Goal: Task Accomplishment & Management: Manage account settings

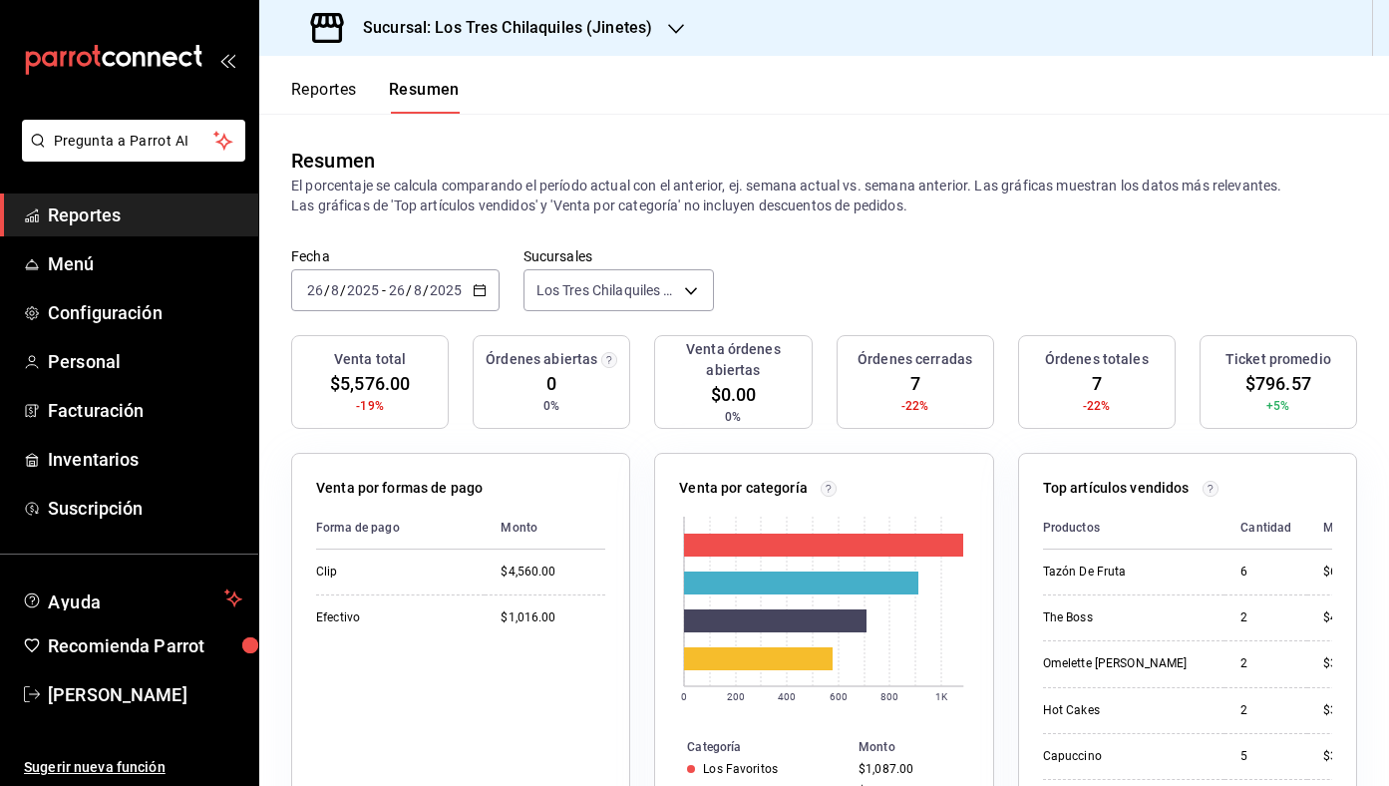
click at [338, 91] on button "Reportes" at bounding box center [324, 97] width 66 height 34
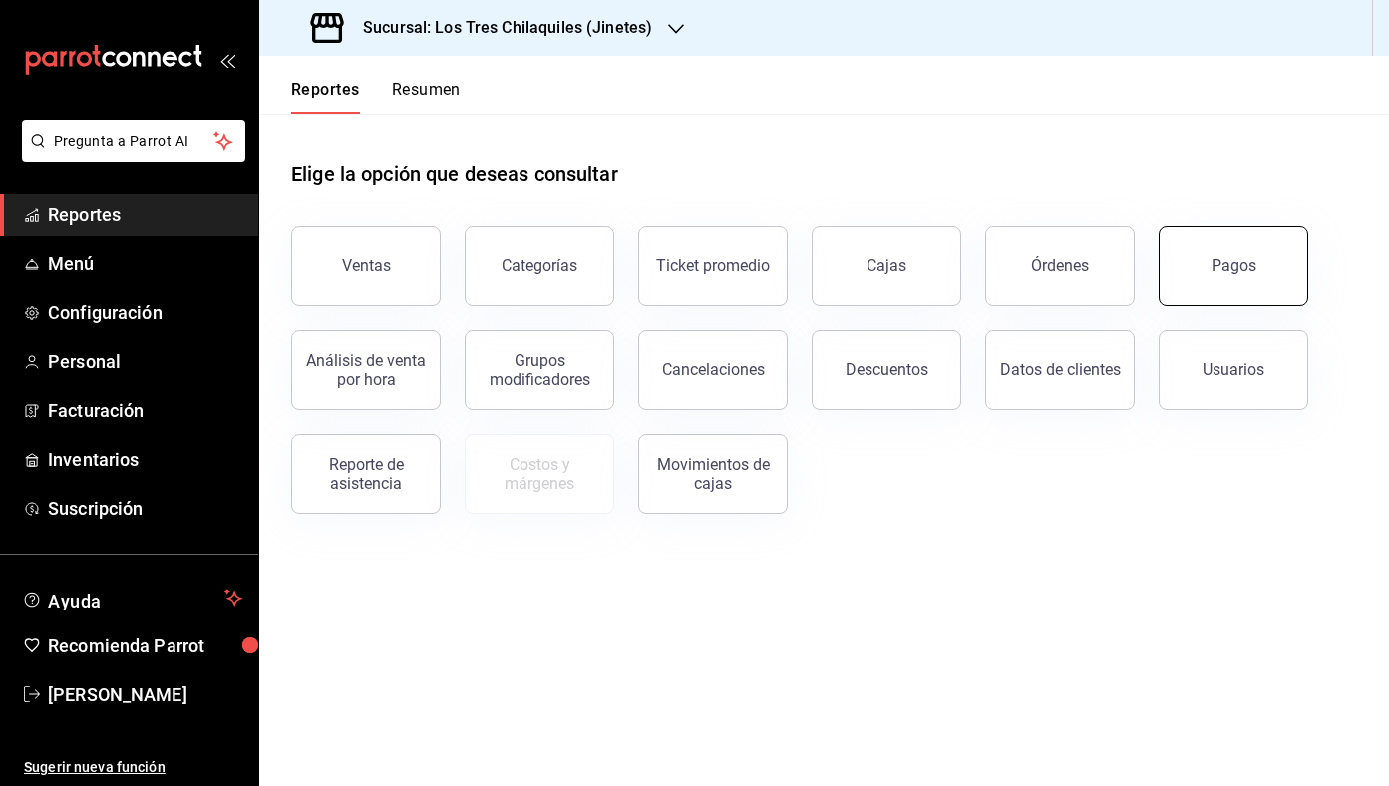
click at [1269, 250] on button "Pagos" at bounding box center [1234, 266] width 150 height 80
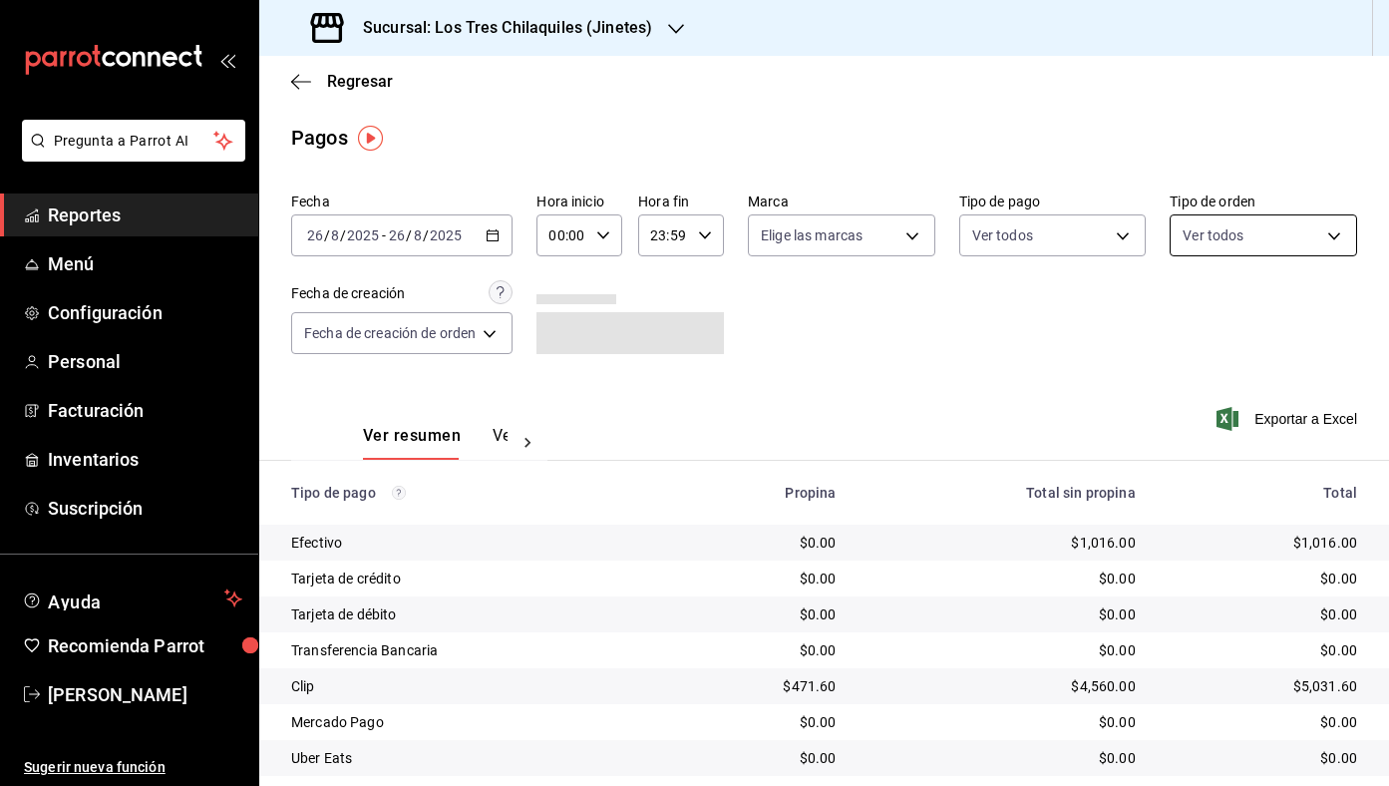
click at [1247, 228] on body "Pregunta a Parrot AI Reportes Menú Configuración Personal Facturación Inventari…" at bounding box center [694, 393] width 1389 height 786
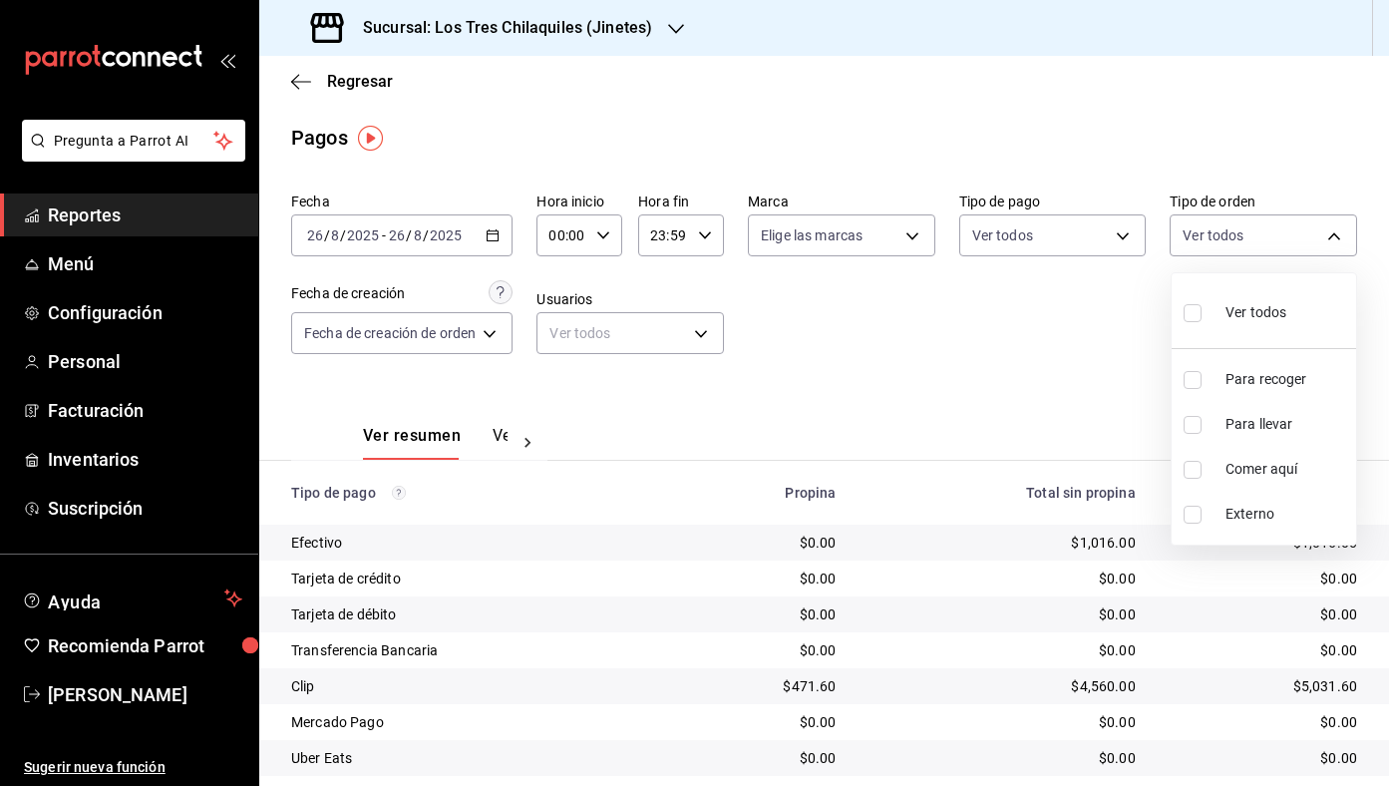
click at [1136, 243] on div at bounding box center [694, 393] width 1389 height 786
click at [1136, 243] on body "Pregunta a Parrot AI Reportes Menú Configuración Personal Facturación Inventari…" at bounding box center [694, 393] width 1389 height 786
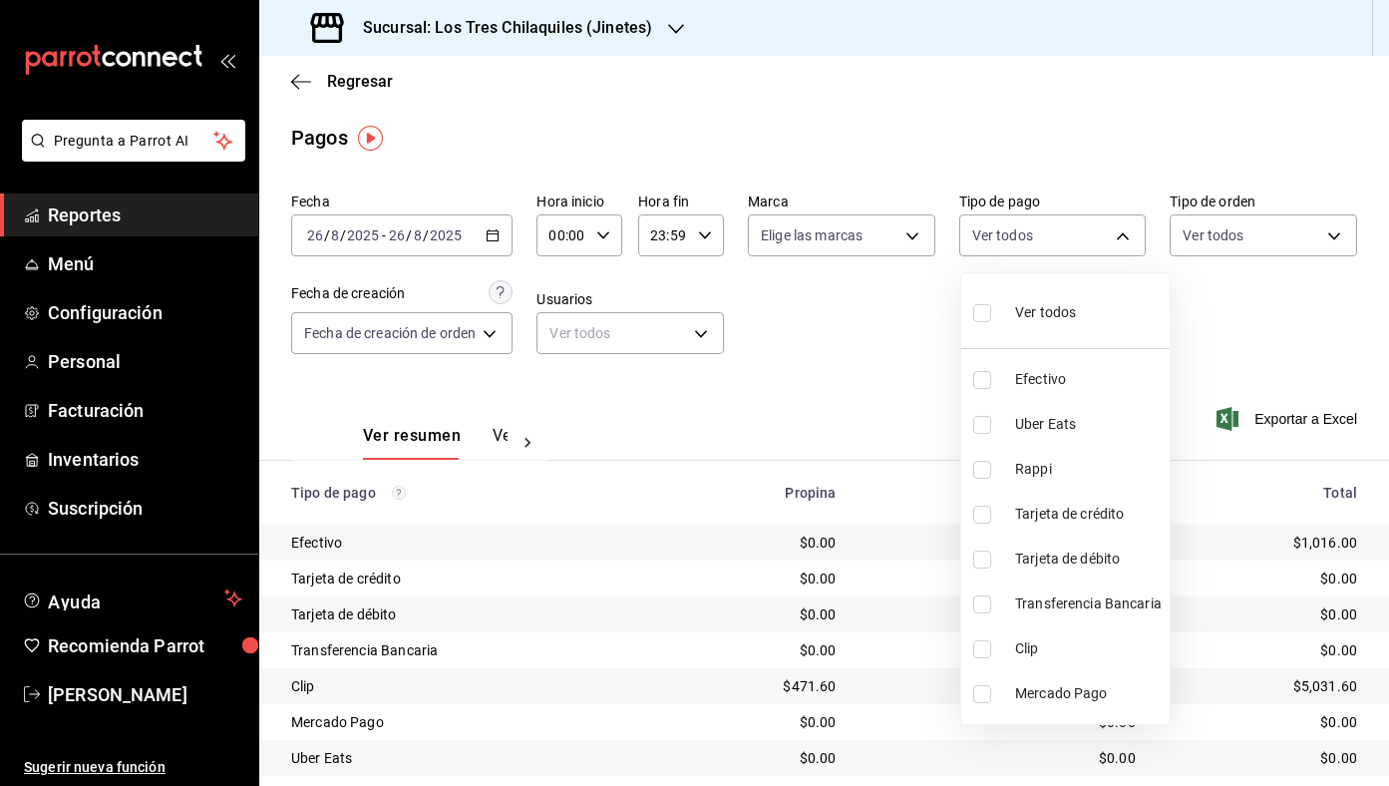
click at [1112, 522] on span "Tarjeta de crédito" at bounding box center [1088, 514] width 147 height 21
type input "3dbe658b-e044-4380-9f47-8a81469da52e"
checkbox input "true"
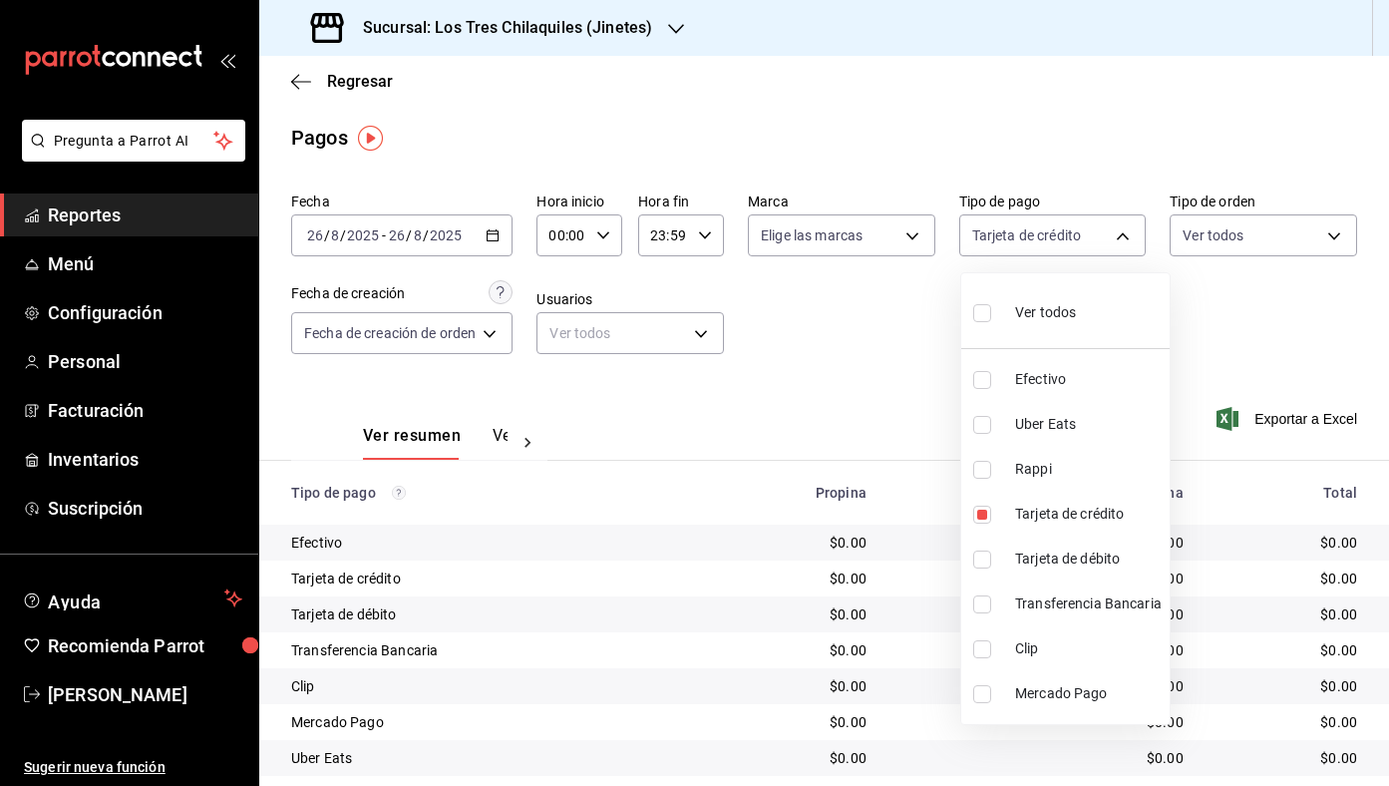
click at [1117, 560] on span "Tarjeta de débito" at bounding box center [1088, 559] width 147 height 21
type input "3dbe658b-e044-4380-9f47-8a81469da52e,93d798f1-555a-4a62-a6ef-041fa01e37ab"
checkbox input "true"
click at [927, 410] on div at bounding box center [694, 393] width 1389 height 786
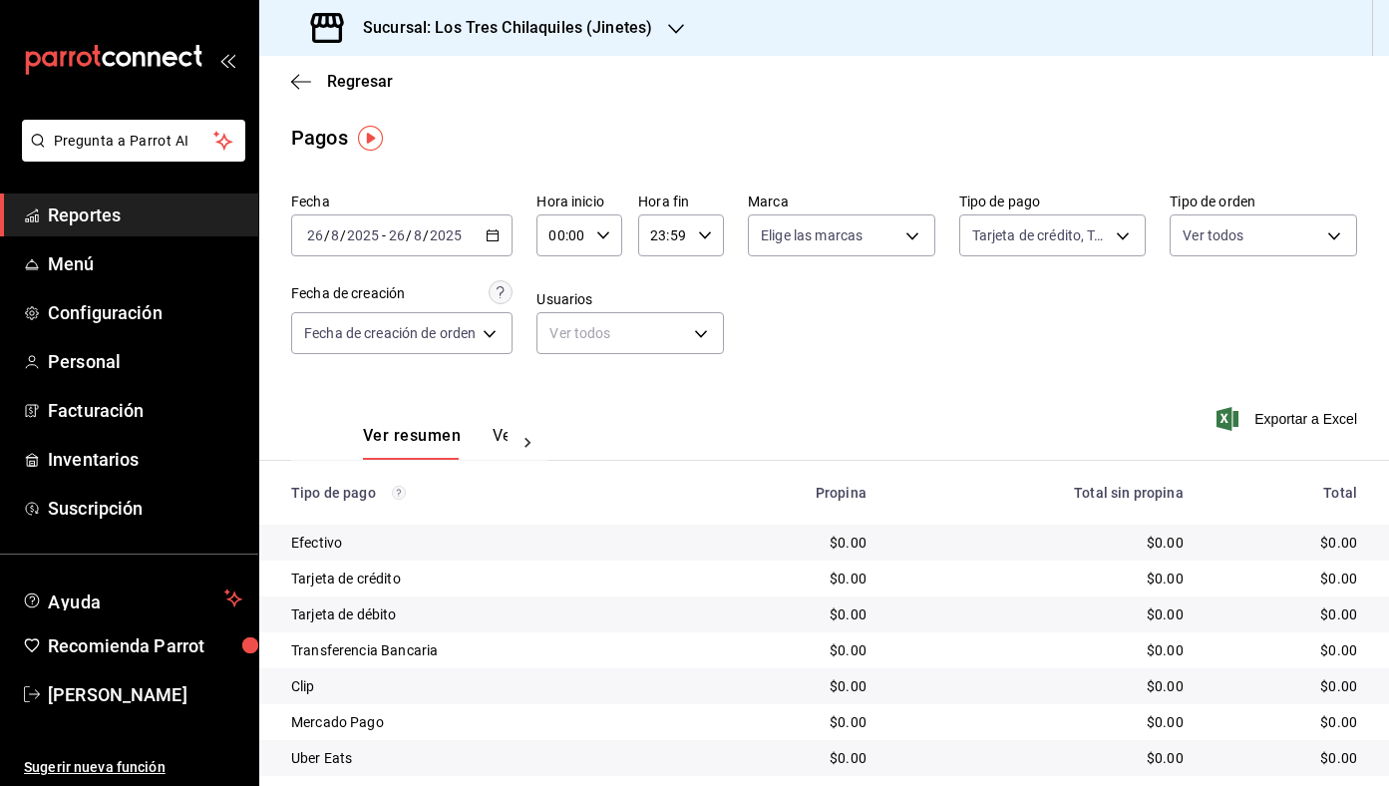
click at [501, 223] on div "[DATE] [DATE] - [DATE] [DATE]" at bounding box center [401, 235] width 221 height 42
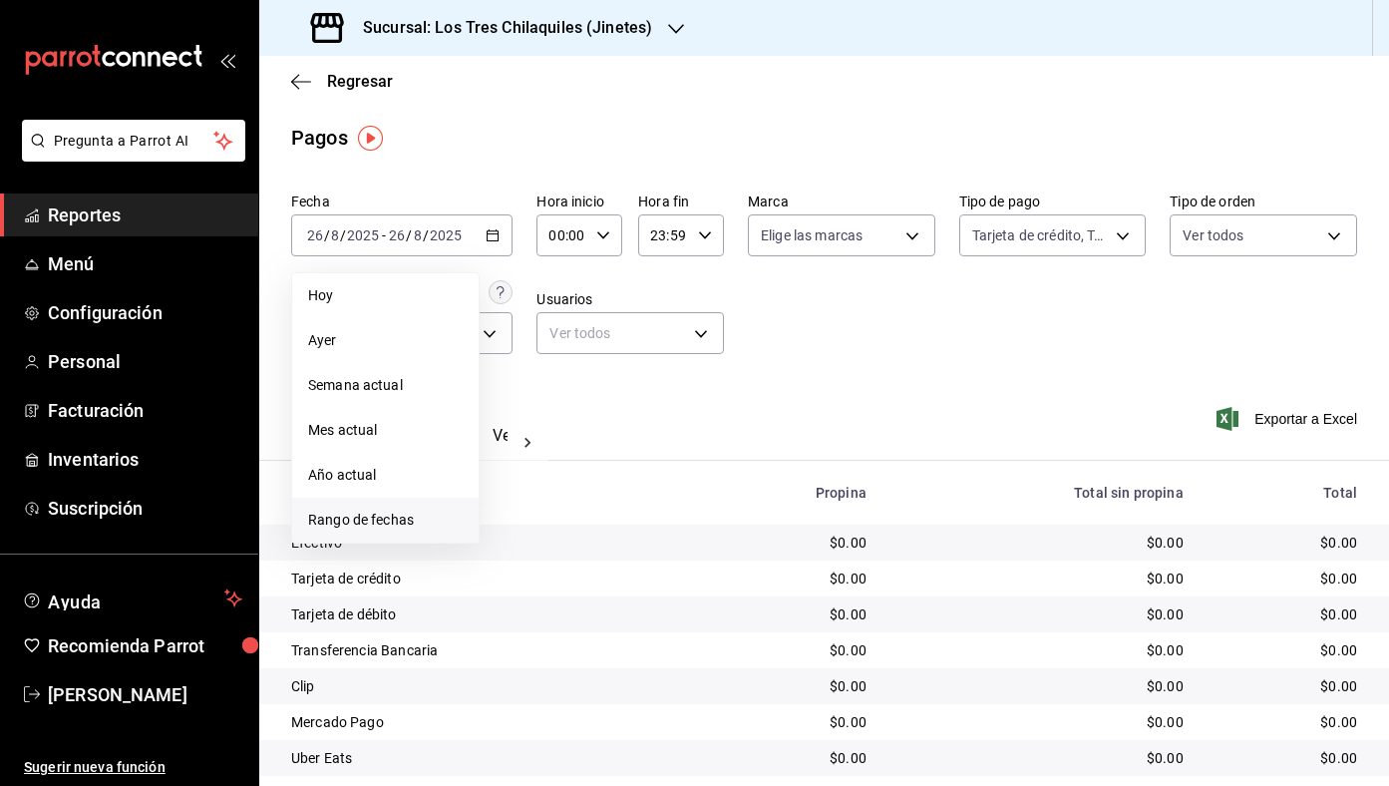
click at [454, 523] on span "Rango de fechas" at bounding box center [385, 520] width 155 height 21
click at [671, 501] on button "22" at bounding box center [662, 500] width 35 height 36
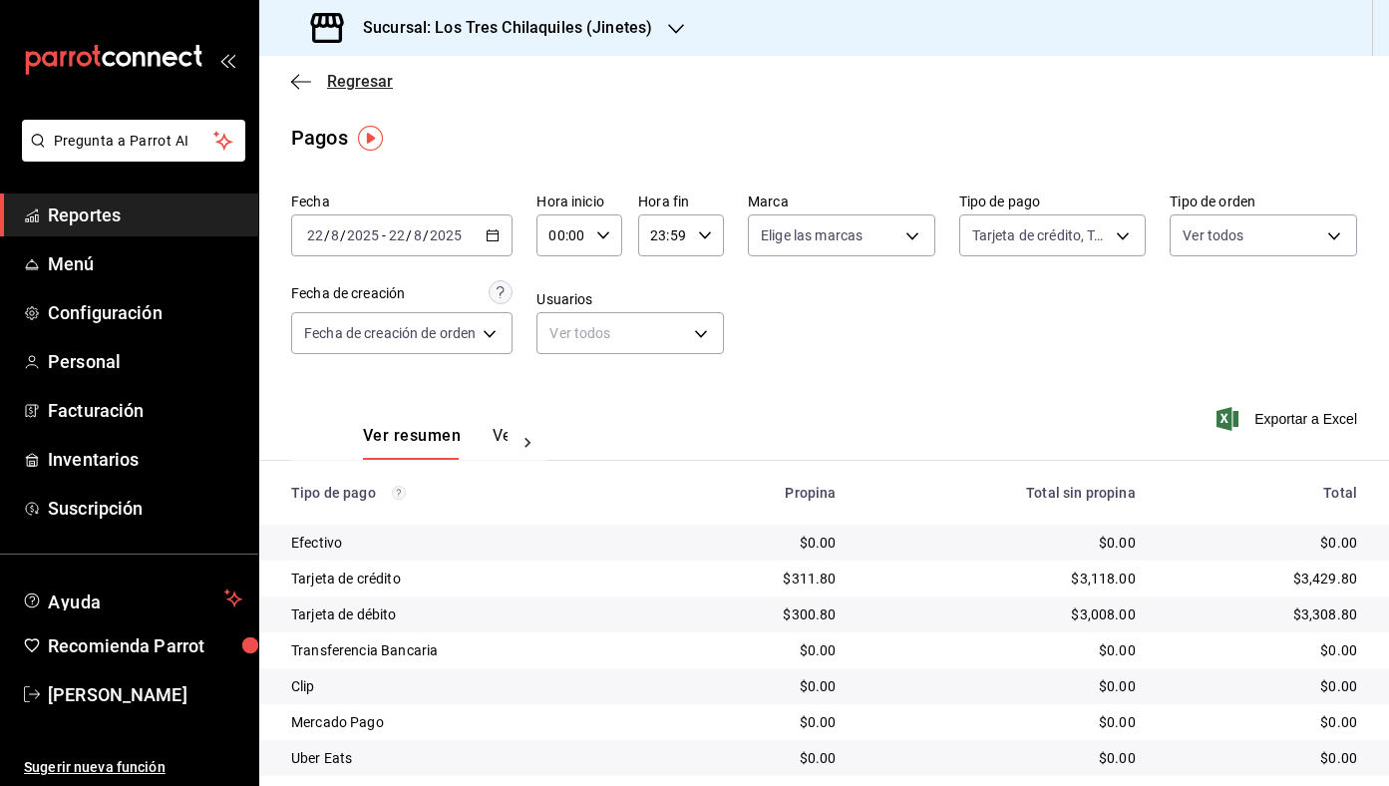
click at [380, 86] on span "Regresar" at bounding box center [360, 81] width 66 height 19
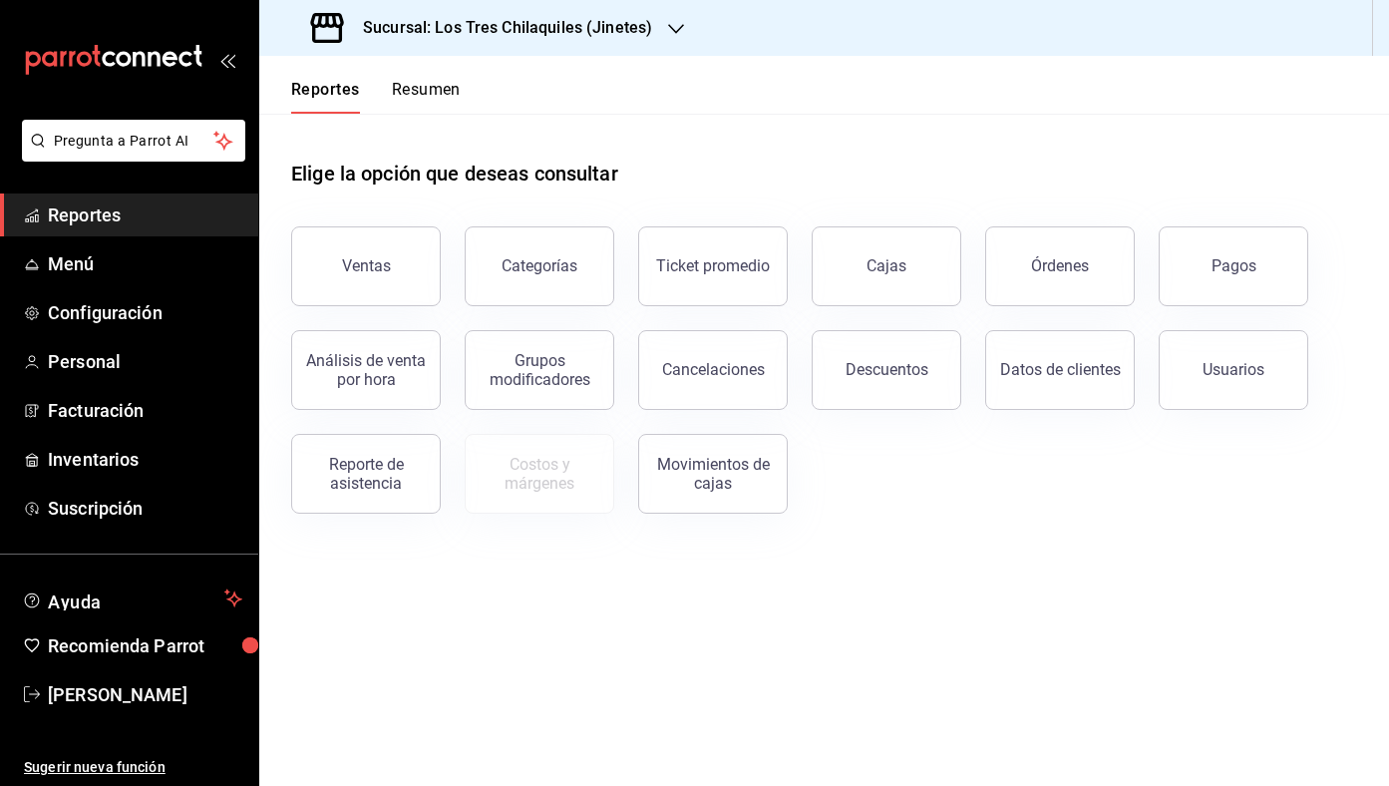
click at [422, 92] on button "Resumen" at bounding box center [426, 97] width 69 height 34
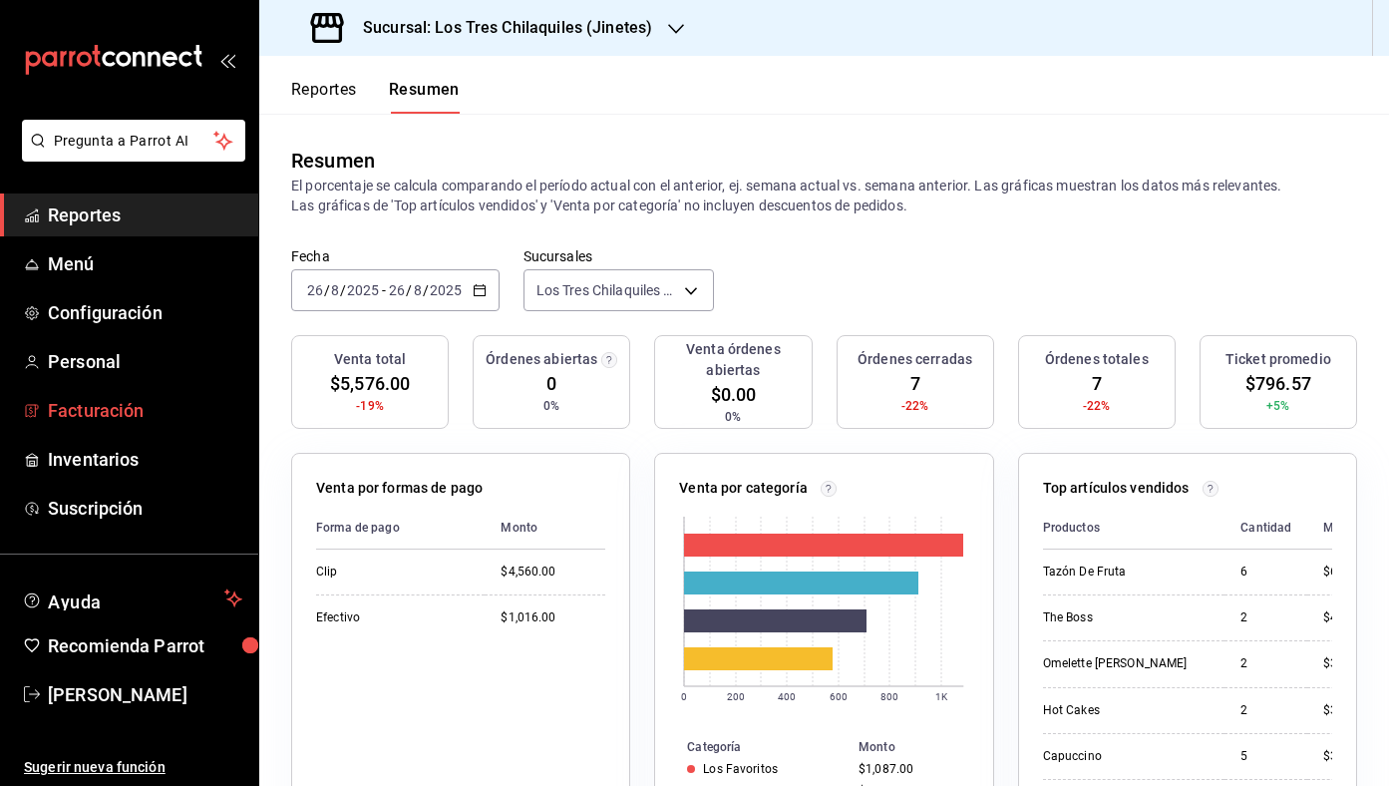
click at [165, 421] on span "Facturación" at bounding box center [145, 410] width 194 height 27
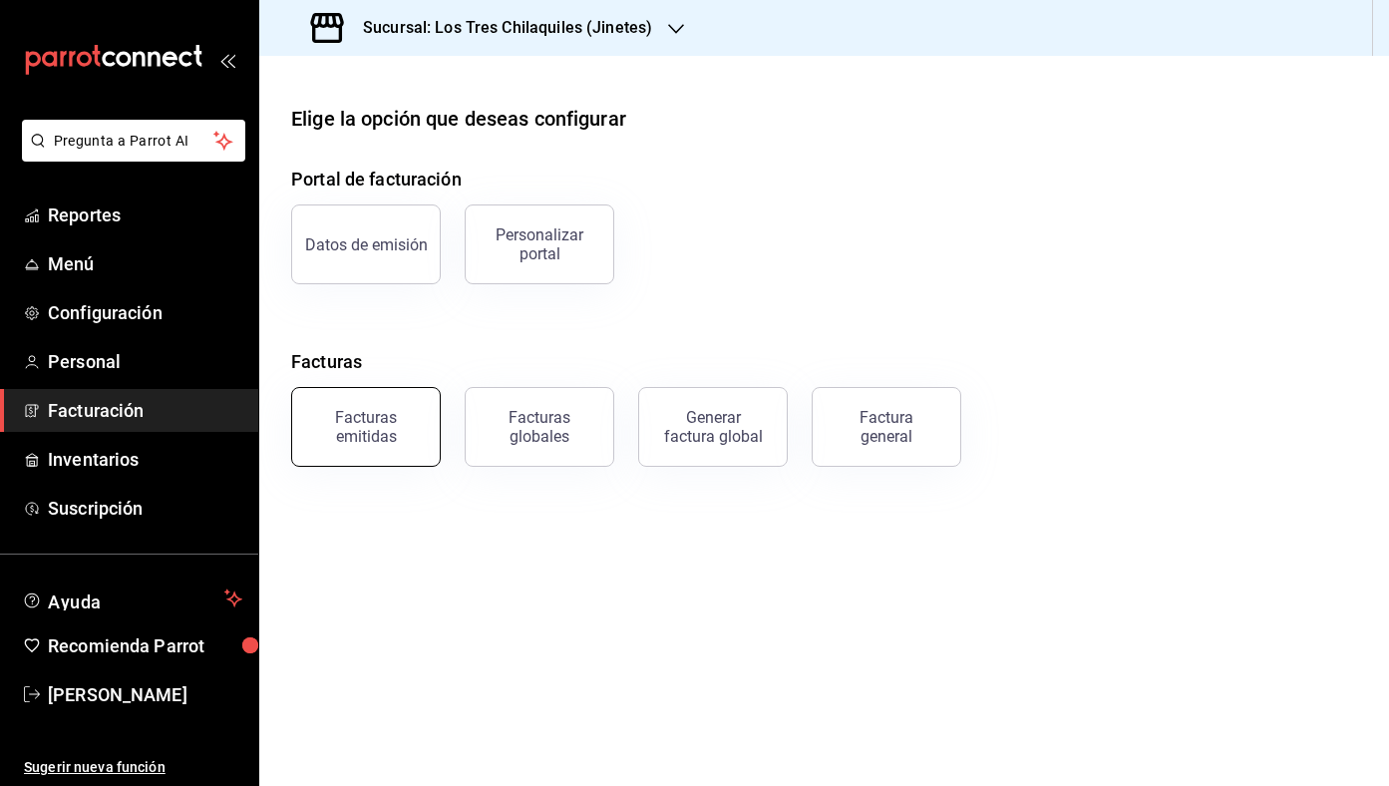
click at [369, 417] on div "Facturas emitidas" at bounding box center [366, 427] width 124 height 38
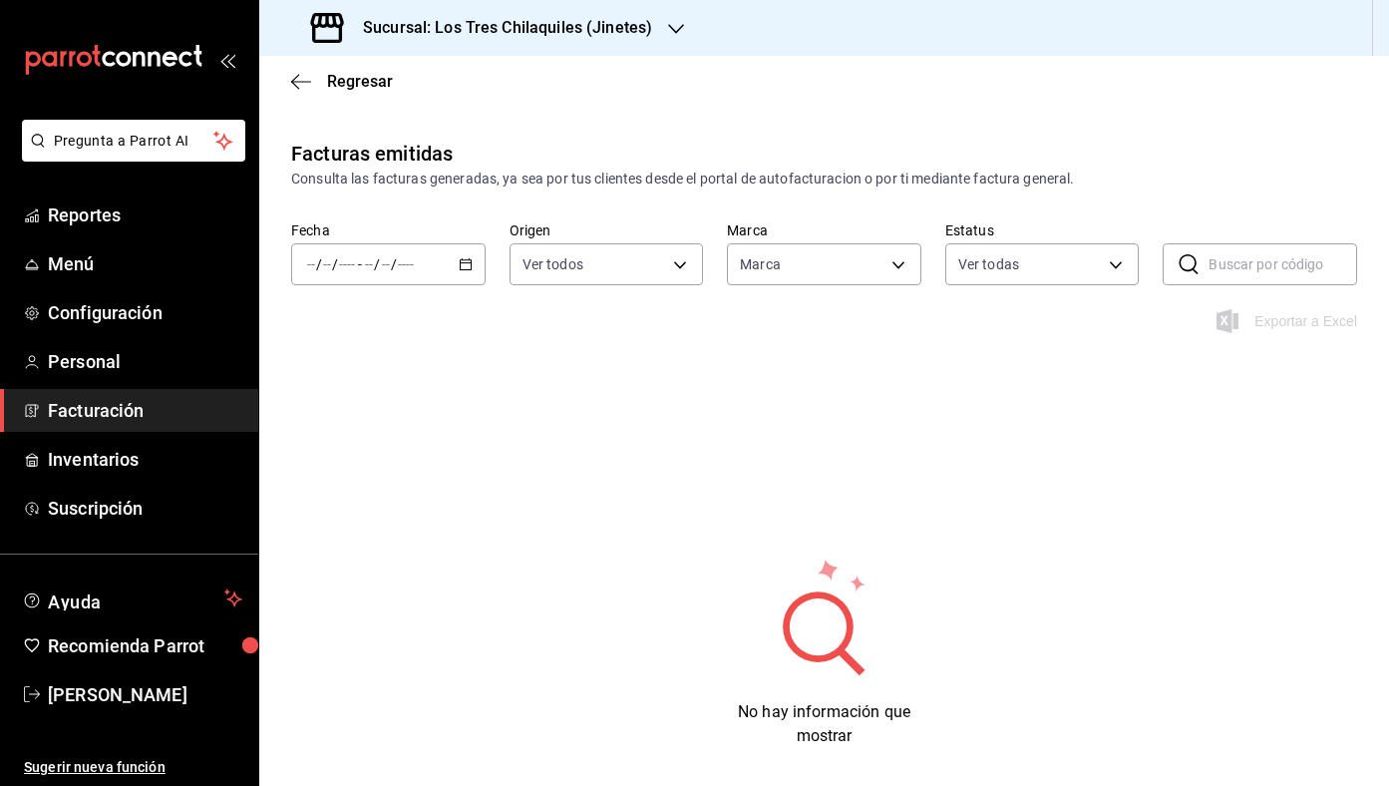
type input "d7910c5e-c6f7-48fa-adda-900847dc7e4e,b695be58-cc6c-4c57-a93d-9c38e75c8bd0"
click at [467, 273] on div "/ / - / /" at bounding box center [388, 264] width 194 height 42
click at [393, 555] on span "Rango de fechas" at bounding box center [385, 549] width 155 height 21
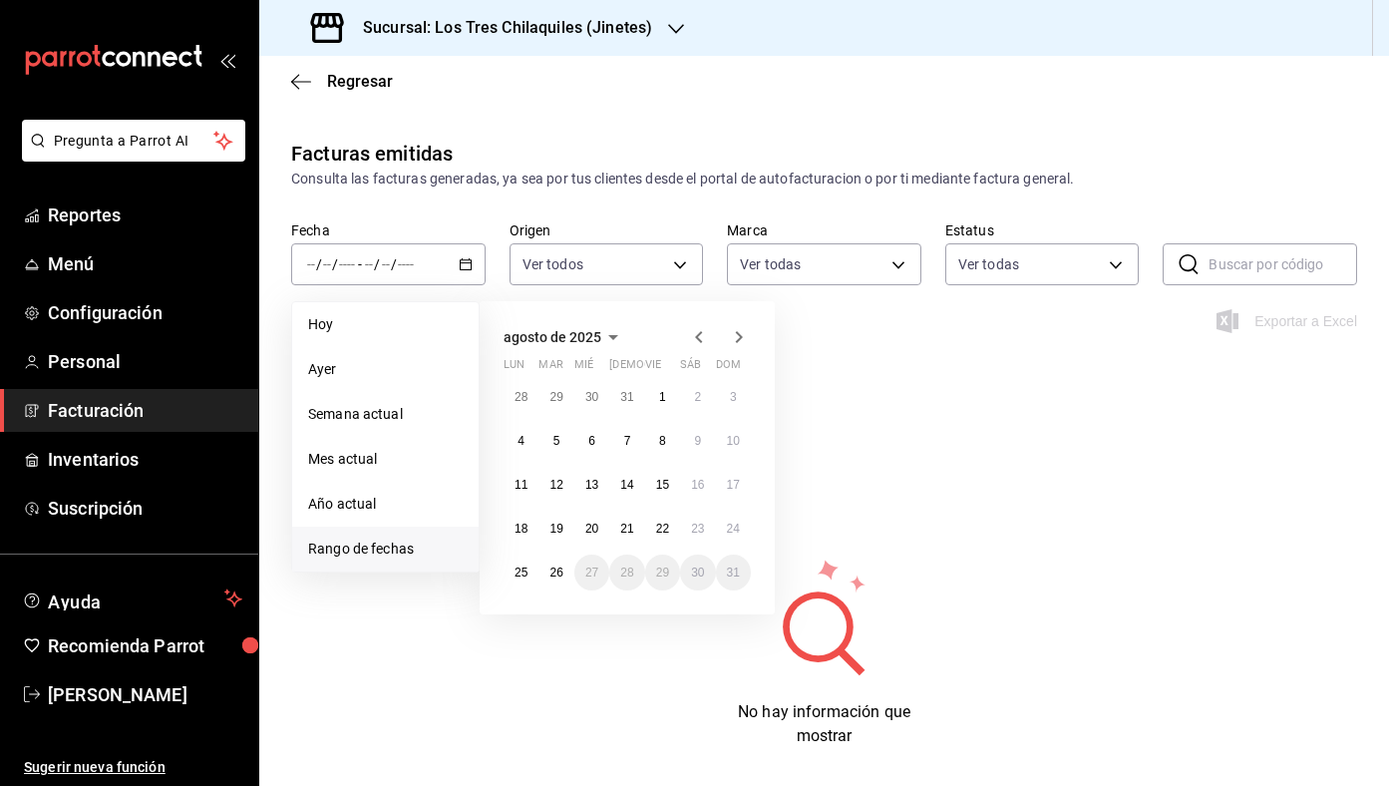
click at [702, 333] on icon "button" at bounding box center [699, 337] width 24 height 24
click at [702, 333] on icon "button" at bounding box center [699, 341] width 24 height 24
click at [725, 397] on button "1" at bounding box center [733, 397] width 35 height 36
click at [531, 613] on button "30" at bounding box center [521, 616] width 35 height 36
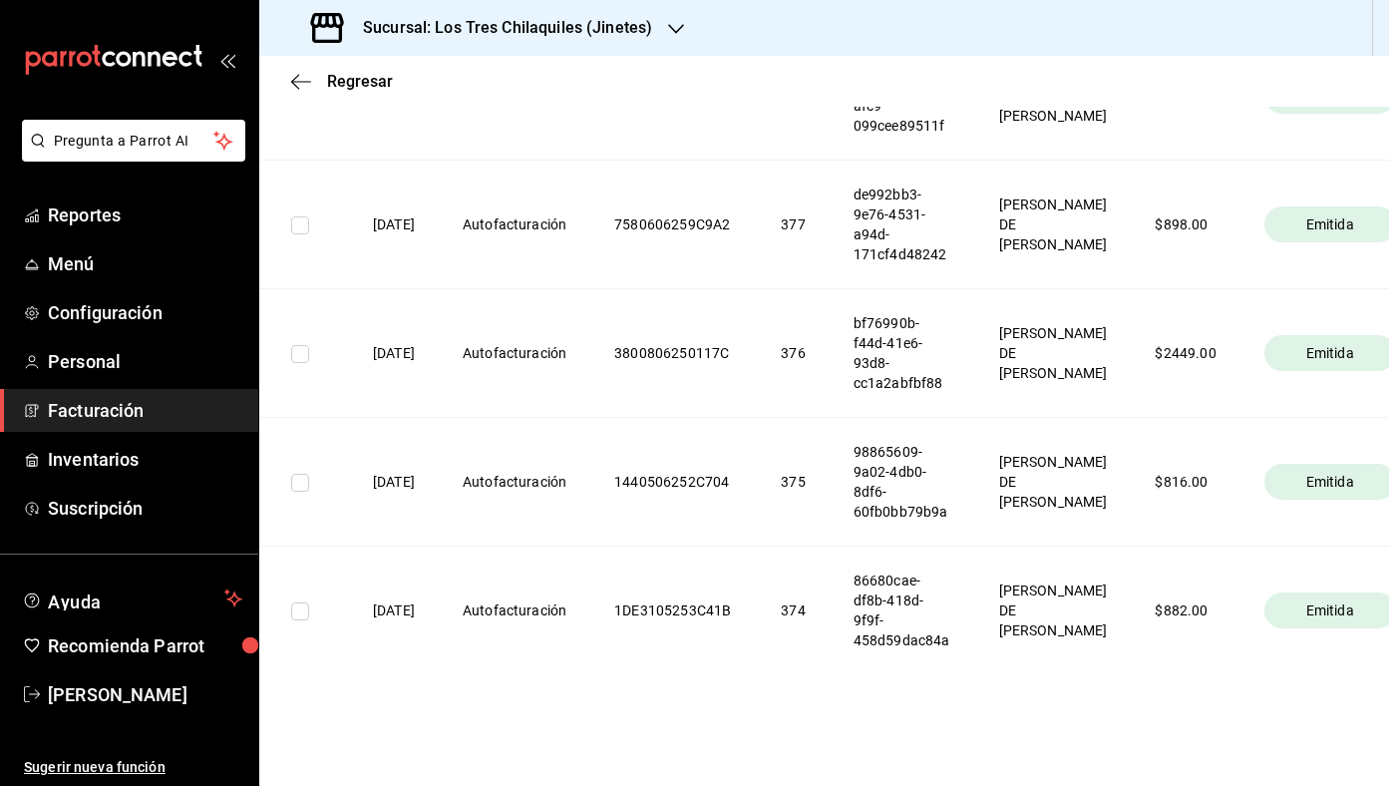
scroll to position [0, 84]
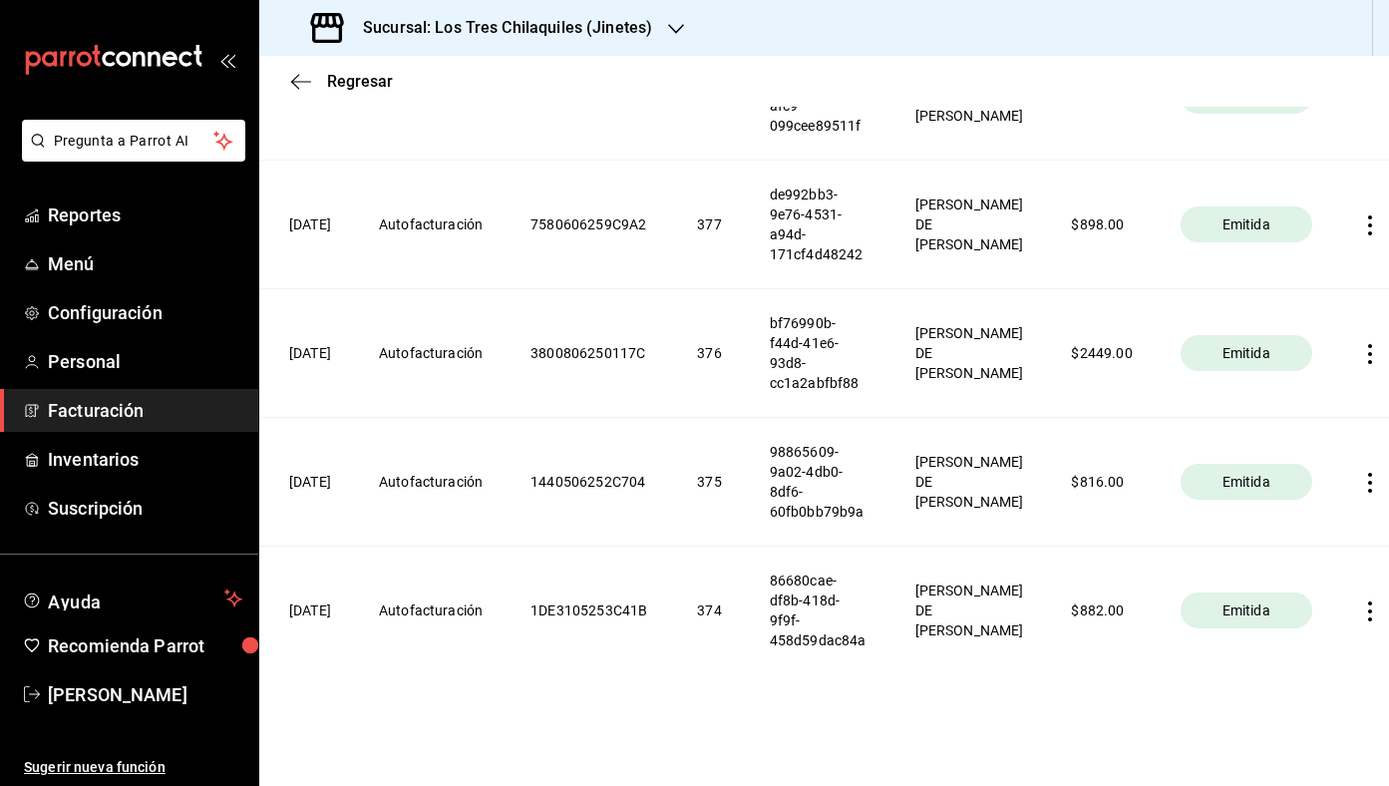
click at [1360, 347] on icon "button" at bounding box center [1370, 354] width 20 height 20
click at [1262, 681] on div at bounding box center [694, 393] width 1389 height 786
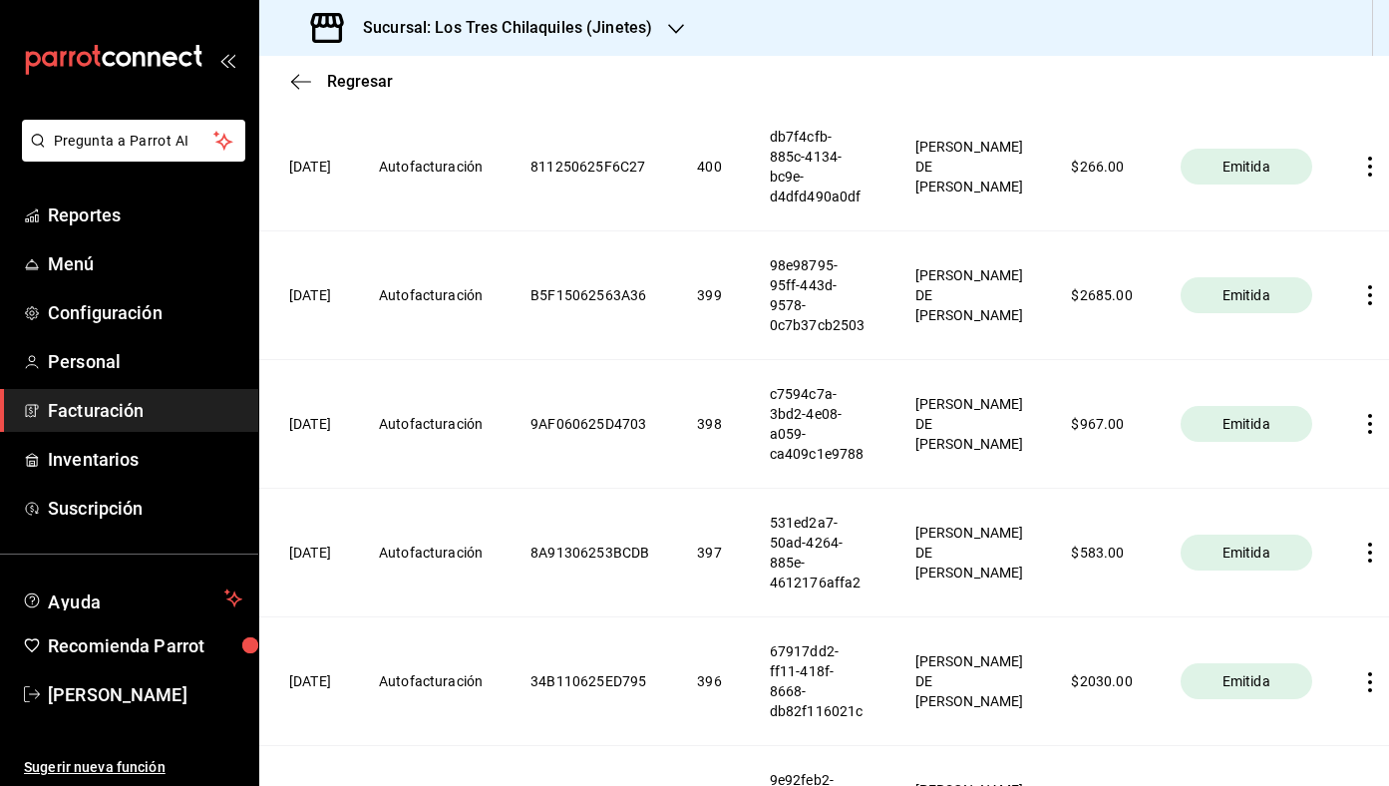
scroll to position [1650, 0]
click at [1347, 315] on th at bounding box center [1374, 296] width 76 height 129
click at [1368, 306] on icon "button" at bounding box center [1370, 297] width 4 height 20
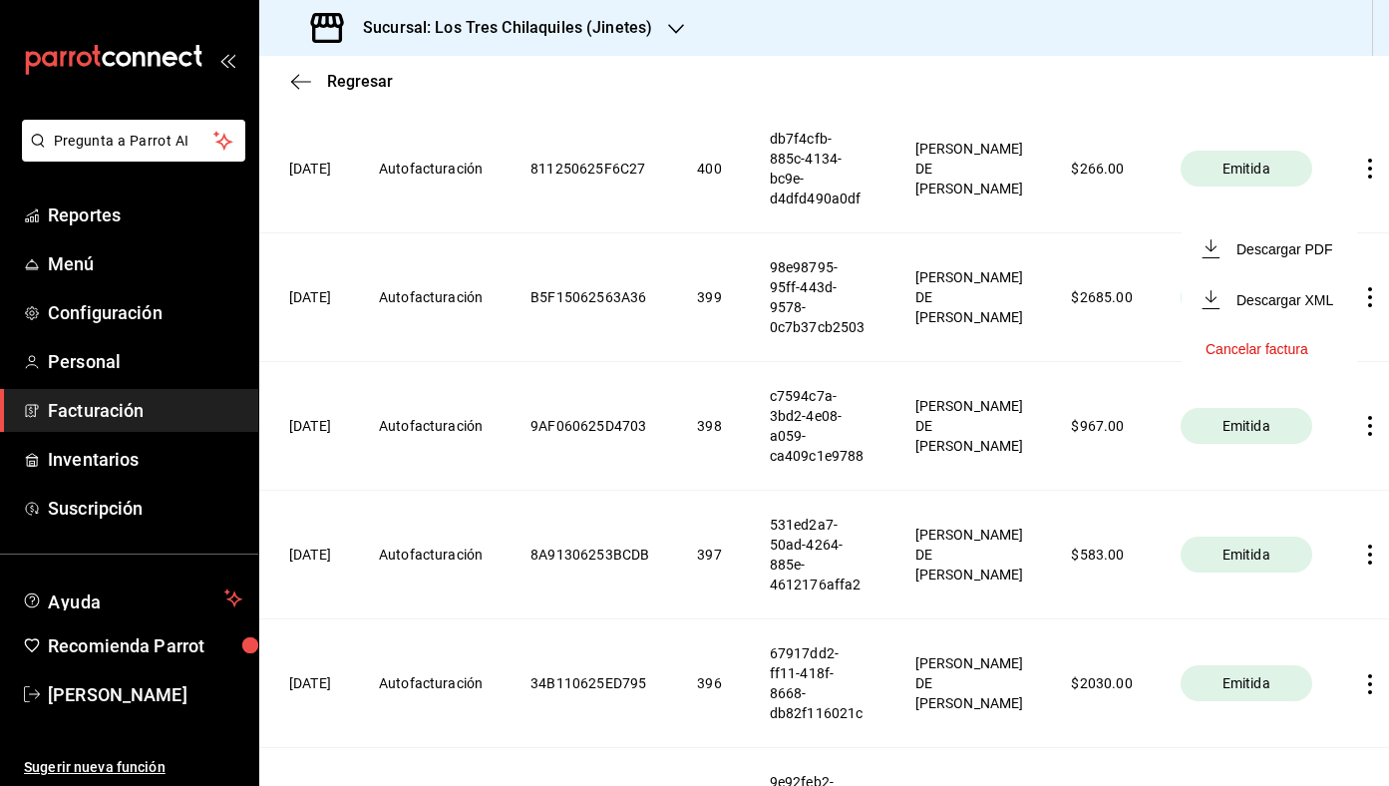
click at [1318, 313] on li "Descargar XML" at bounding box center [1270, 299] width 176 height 51
click at [1360, 302] on icon "button" at bounding box center [1370, 297] width 20 height 20
click at [1334, 239] on li "Descargar PDF" at bounding box center [1270, 248] width 176 height 51
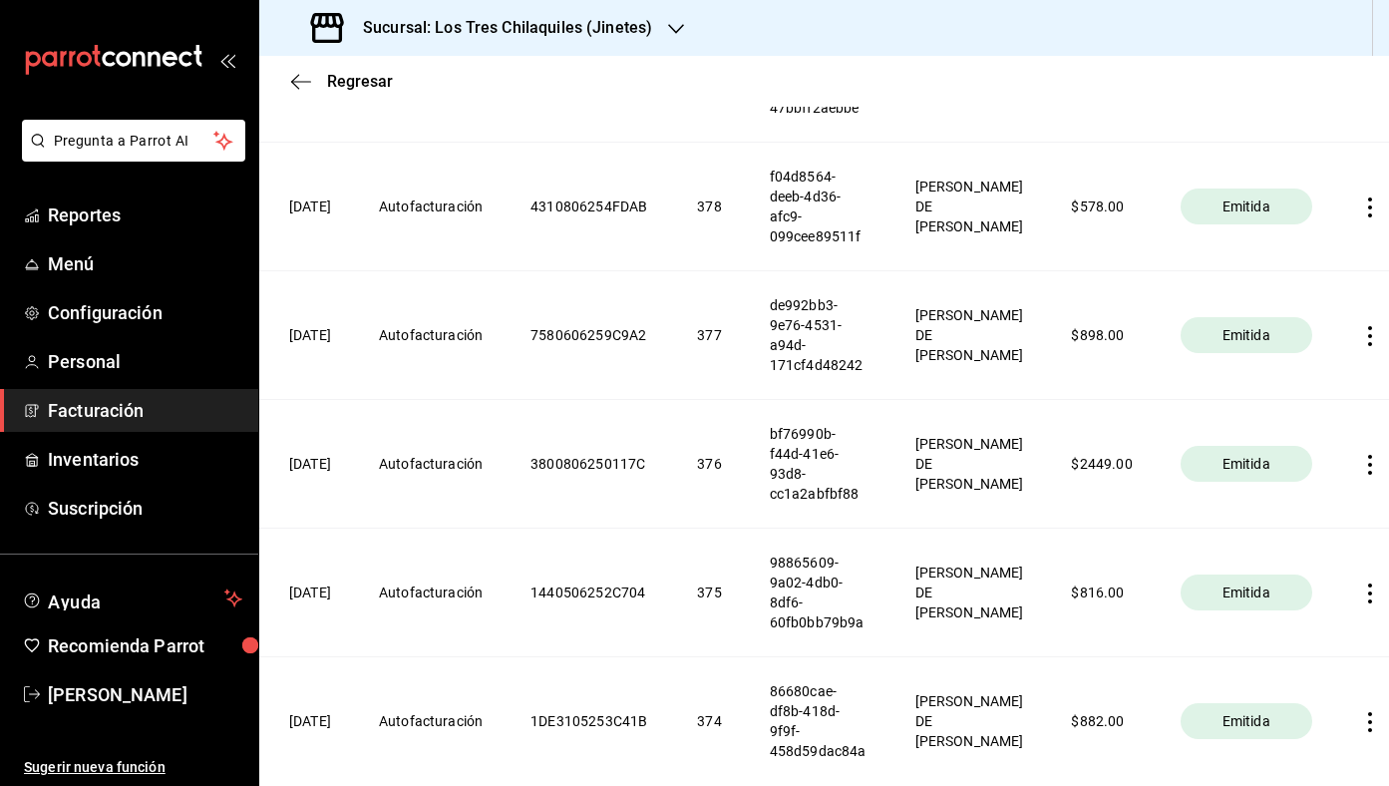
scroll to position [4555, 0]
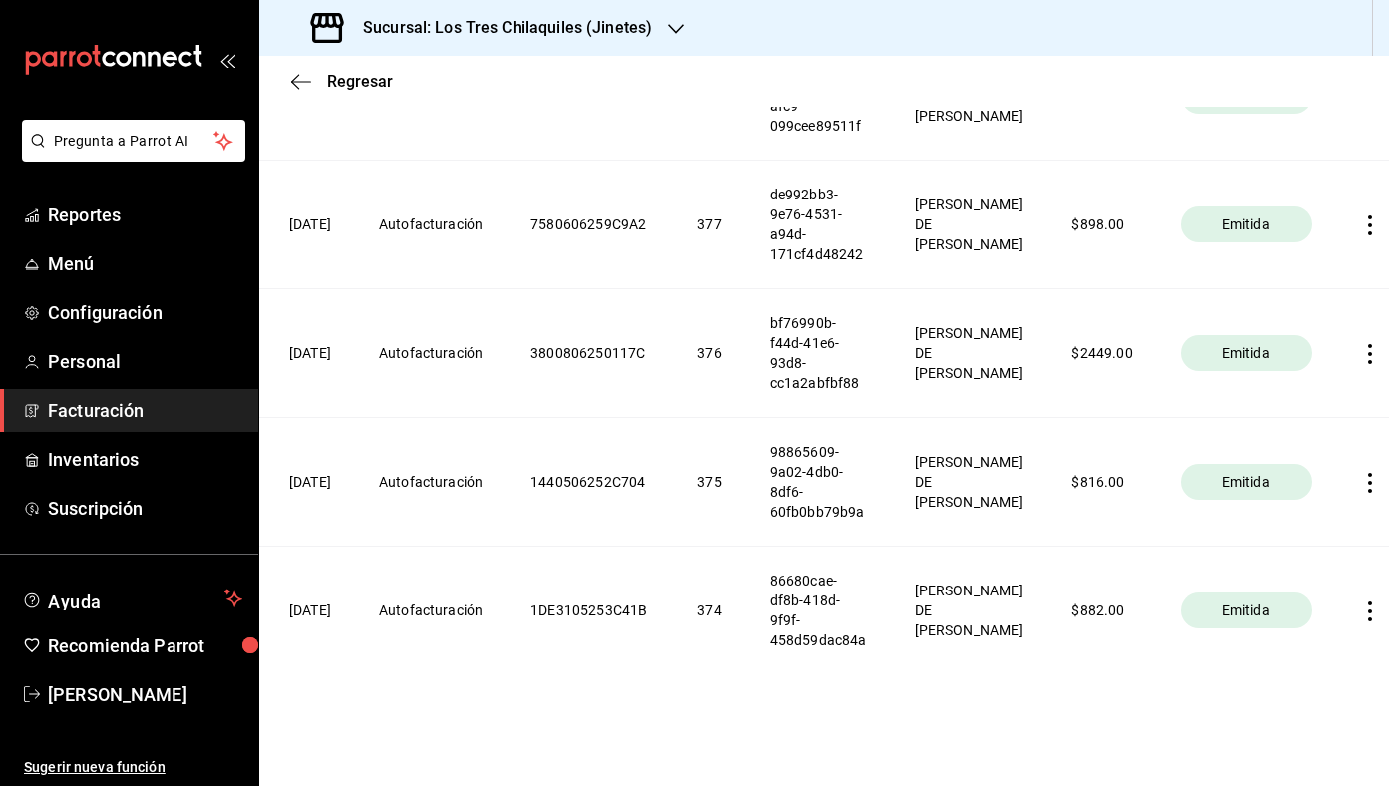
click at [1360, 345] on icon "button" at bounding box center [1370, 354] width 20 height 20
click at [1294, 306] on div "Descargar PDF" at bounding box center [1285, 304] width 96 height 16
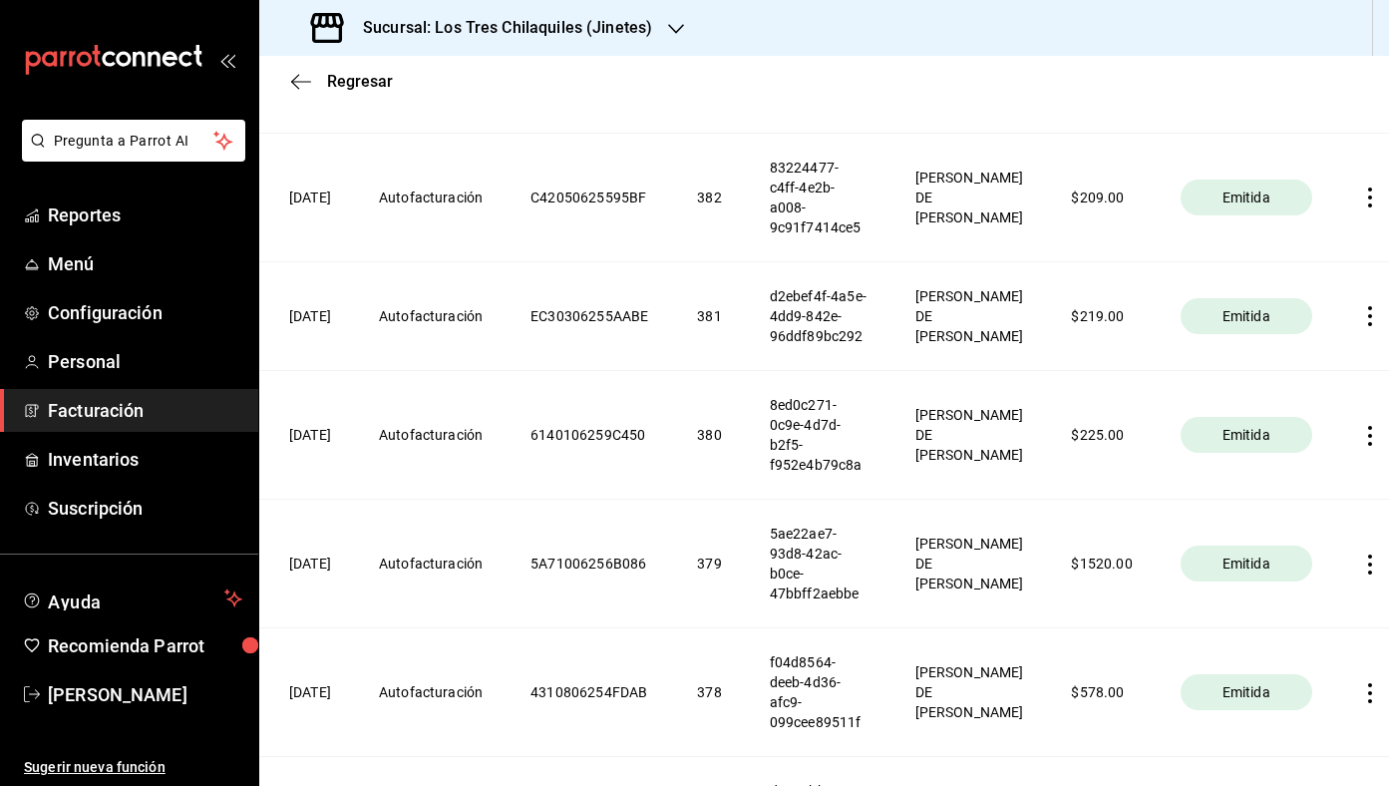
scroll to position [3940, 0]
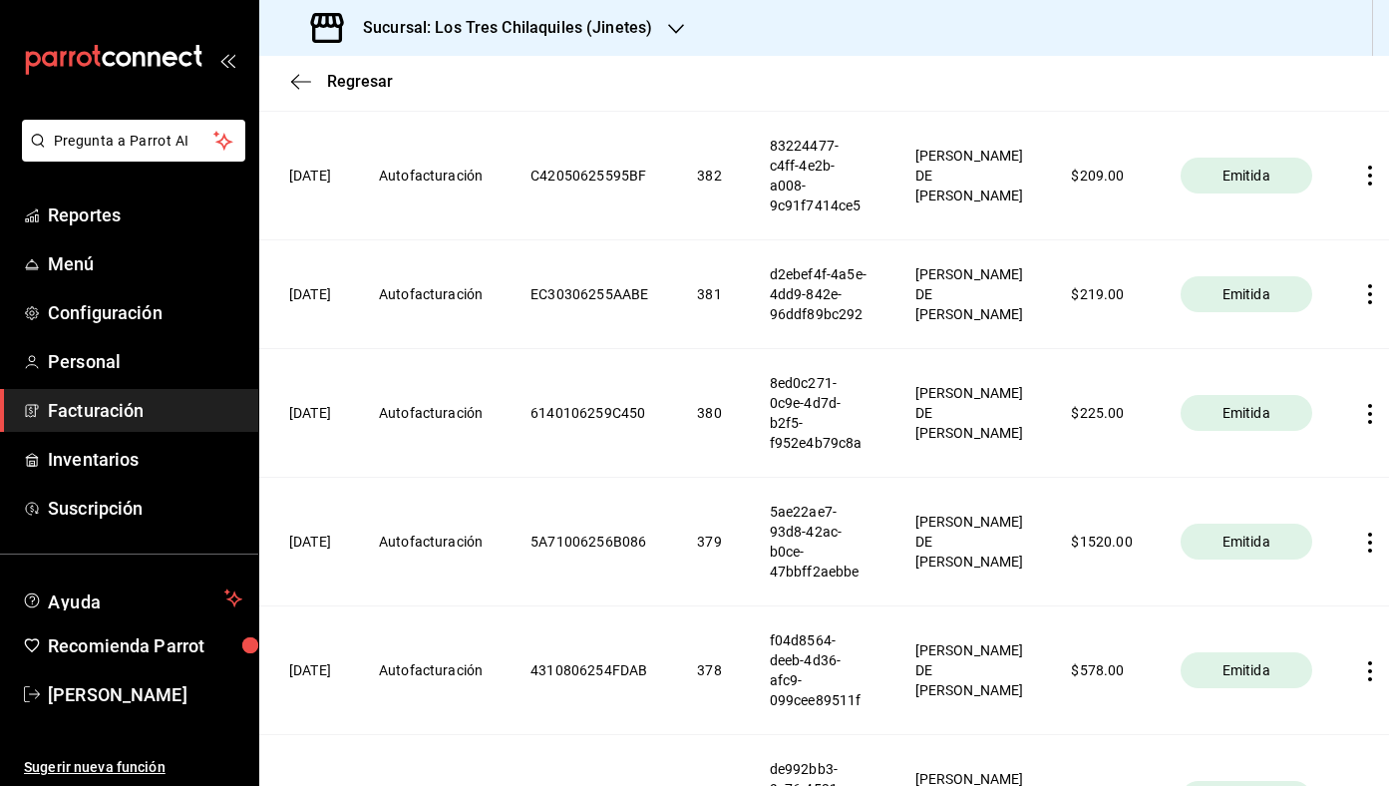
click at [1336, 582] on th at bounding box center [1374, 541] width 76 height 129
click at [1360, 553] on icon "button" at bounding box center [1370, 543] width 20 height 20
click at [1325, 544] on li "Descargar PDF" at bounding box center [1270, 533] width 176 height 51
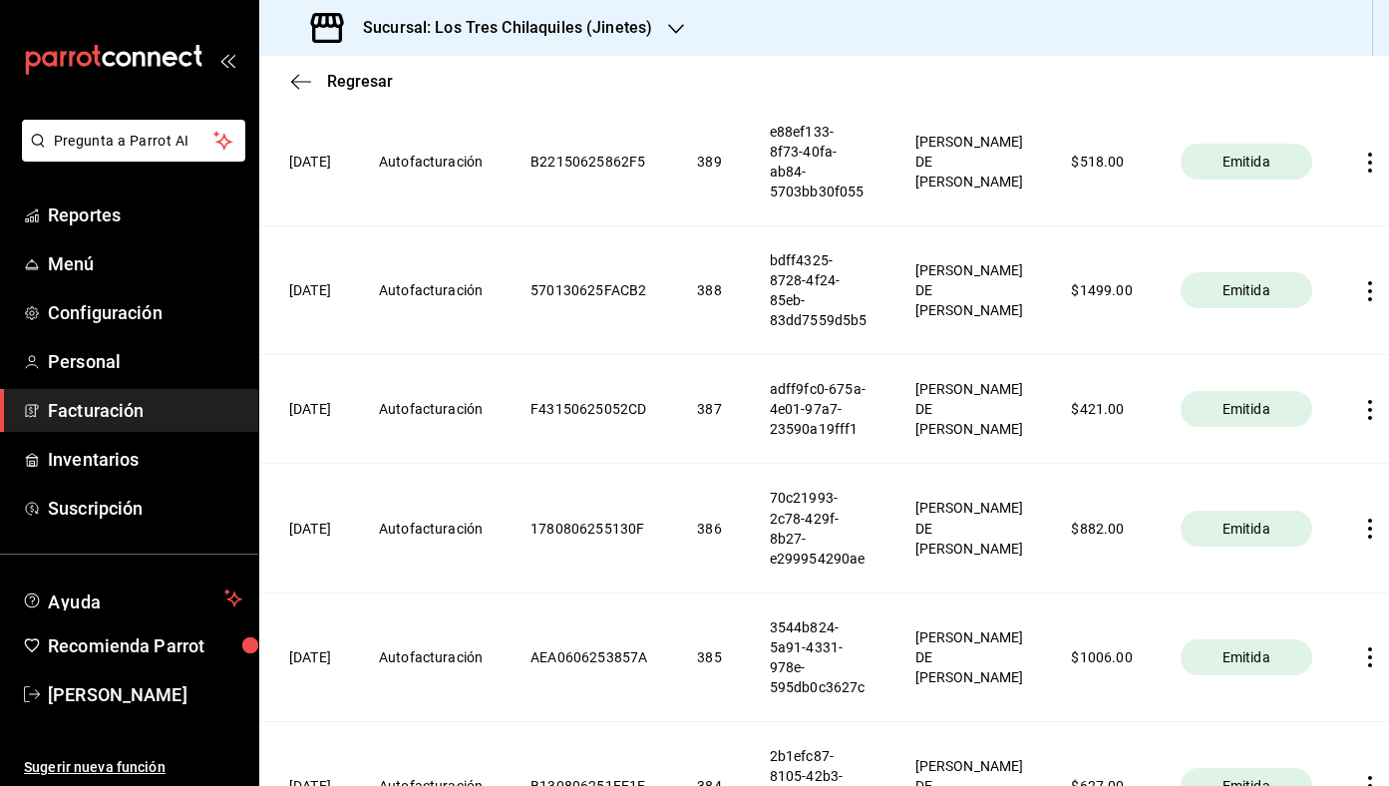
scroll to position [3070, 0]
click at [1360, 283] on icon "button" at bounding box center [1370, 293] width 20 height 20
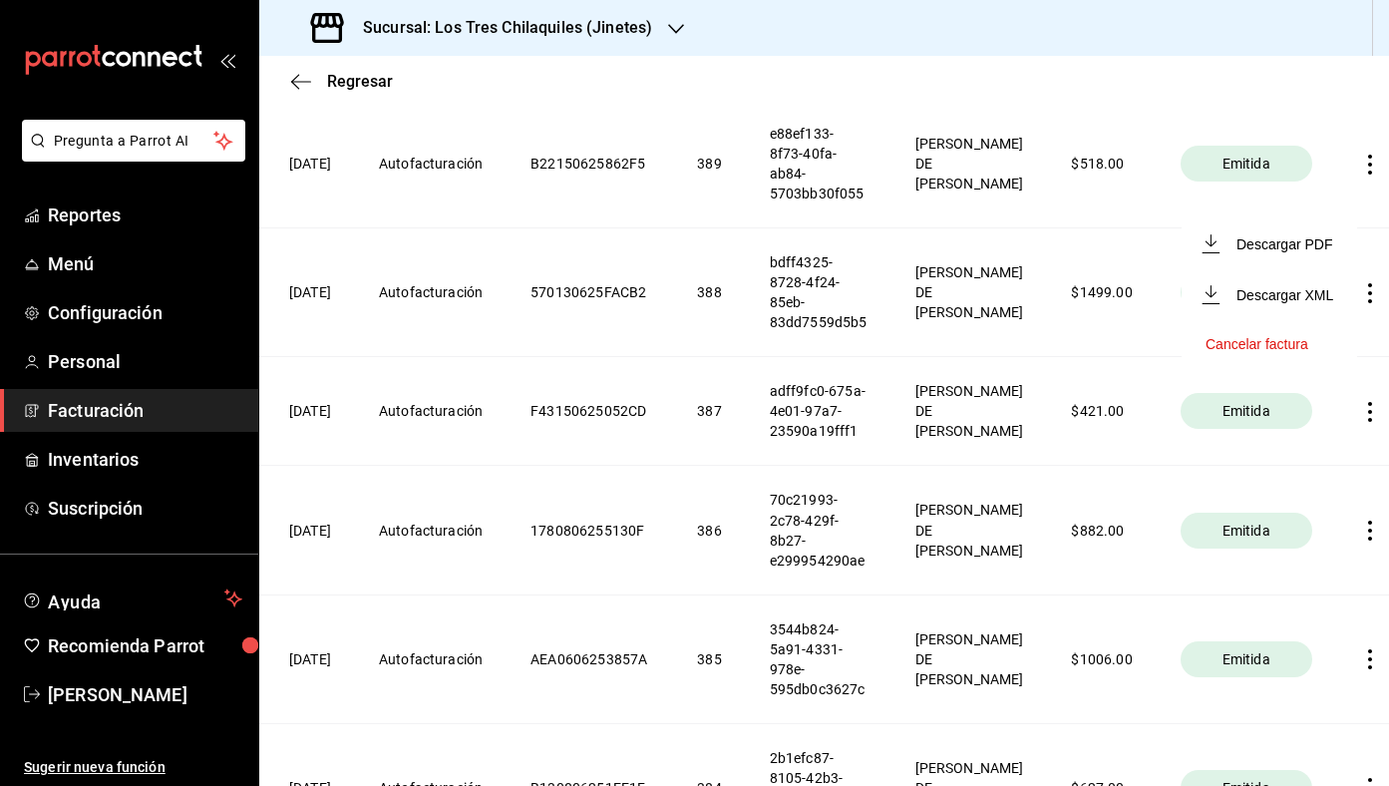
click at [1313, 261] on li "Descargar PDF" at bounding box center [1270, 243] width 176 height 51
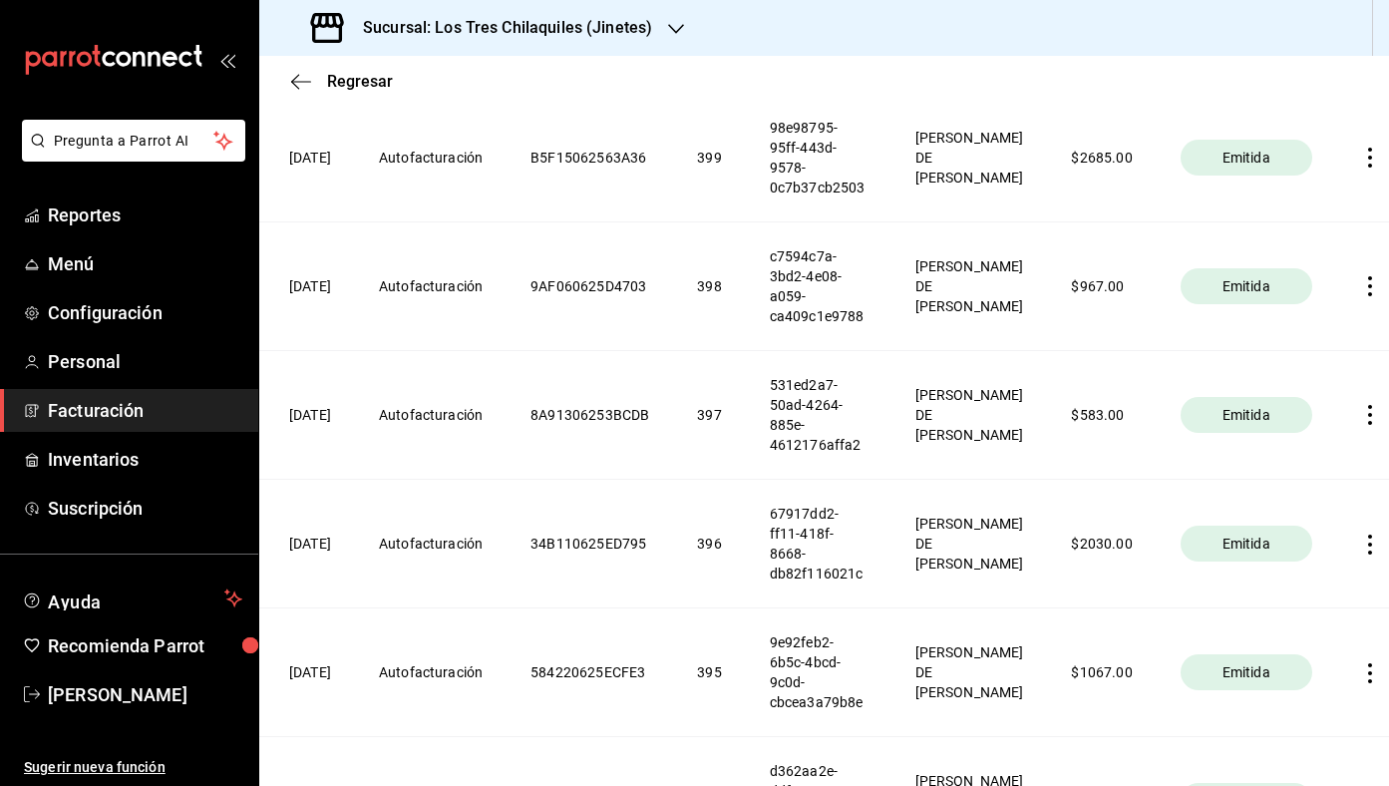
scroll to position [1456, 0]
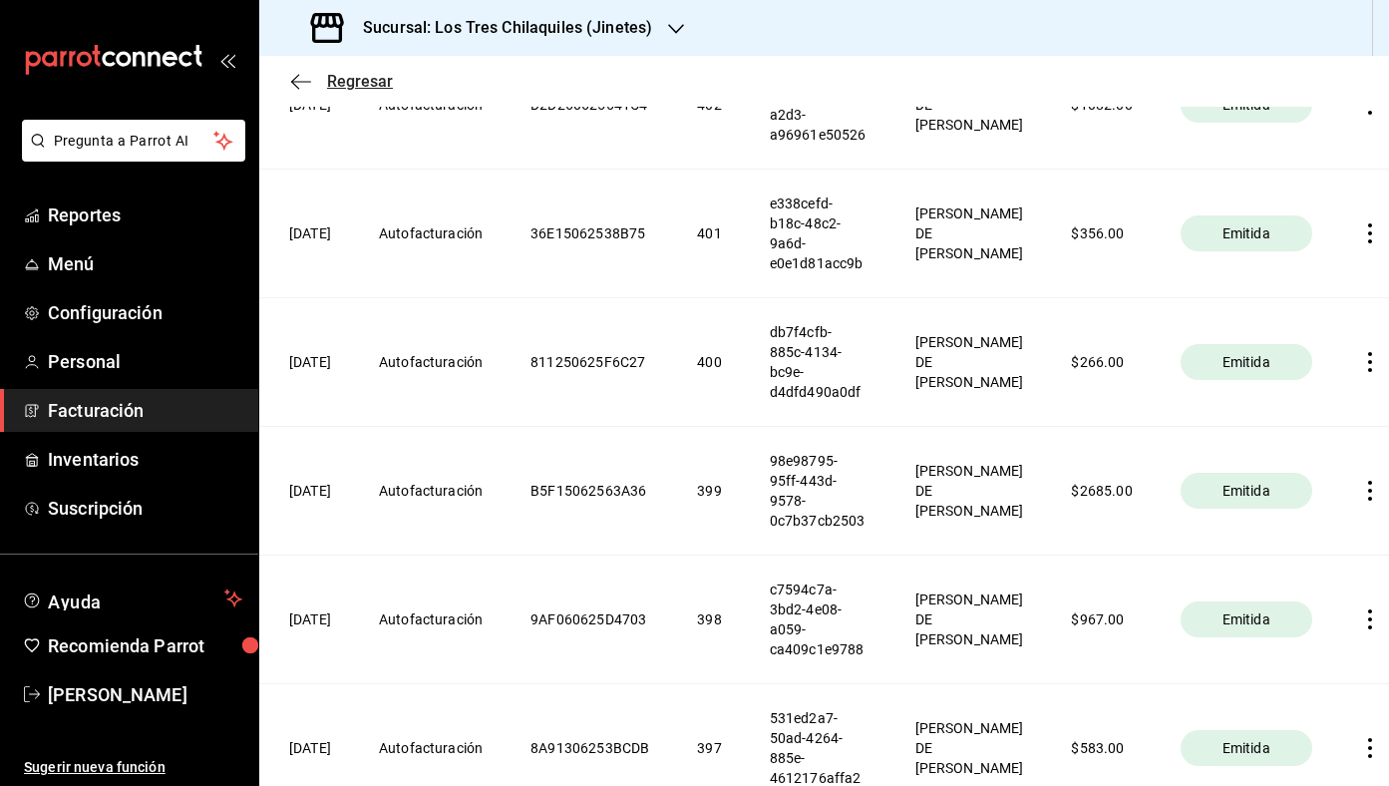
click at [372, 75] on span "Regresar" at bounding box center [360, 81] width 66 height 19
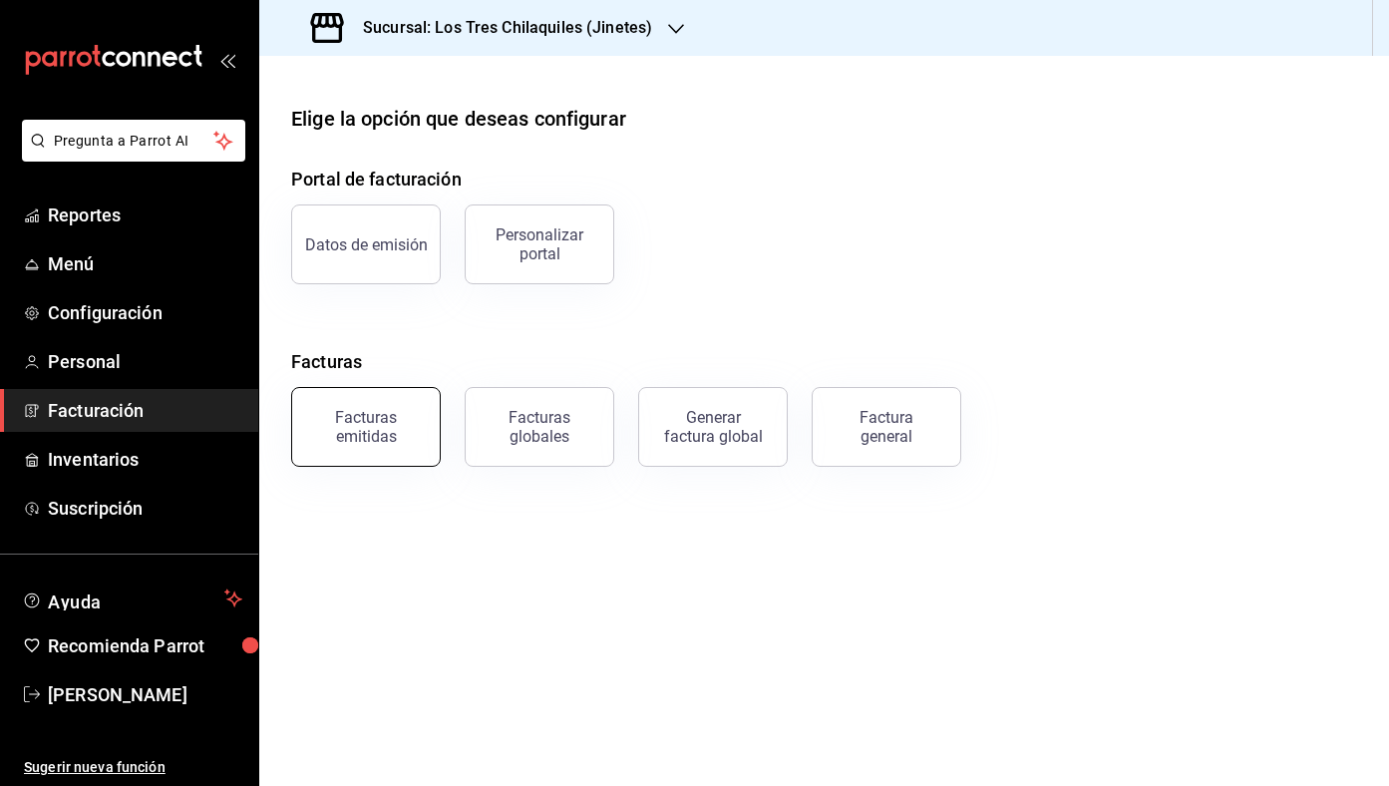
click at [392, 405] on button "Facturas emitidas" at bounding box center [366, 427] width 150 height 80
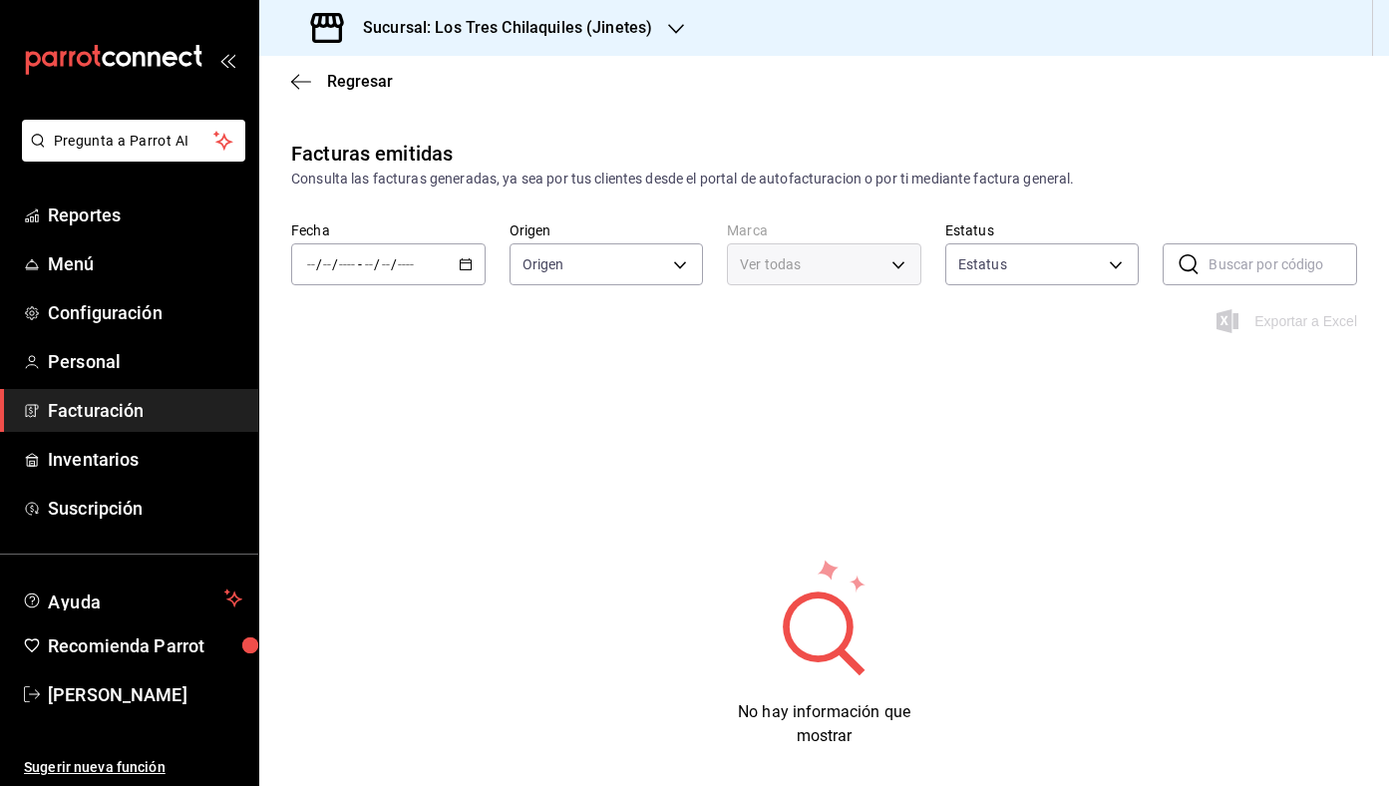
type input "ORDER_INVOICE,GENERAL_INVOICE"
type input "ACTIVE,PENDING_CANCELLATION,CANCELLED,PRE_CANCELLED"
type input "d7910c5e-c6f7-48fa-adda-900847dc7e4e,b695be58-cc6c-4c57-a93d-9c38e75c8bd0"
click at [383, 553] on span "Rango de fechas" at bounding box center [385, 549] width 155 height 21
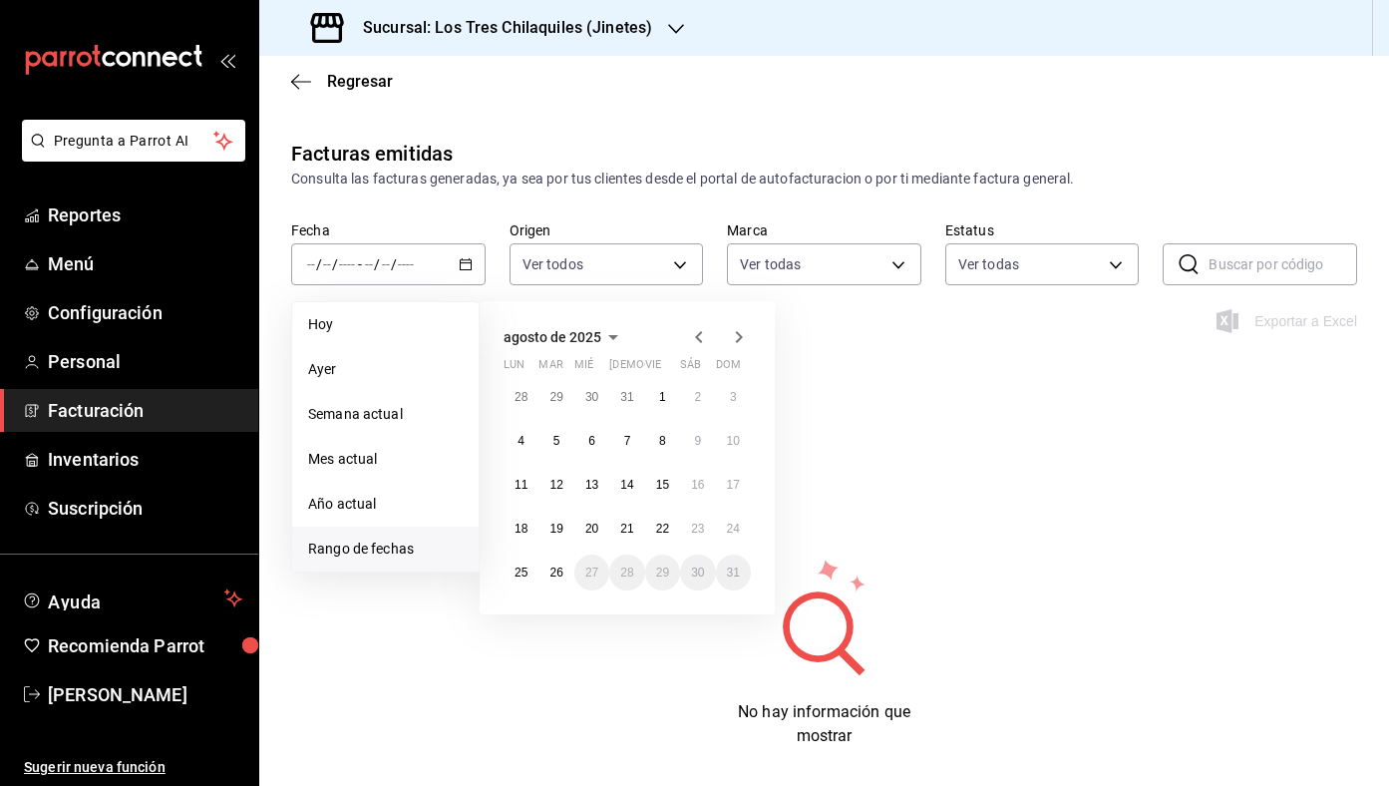
click at [697, 342] on icon "button" at bounding box center [699, 337] width 24 height 24
click at [633, 399] on button "1" at bounding box center [626, 397] width 35 height 36
click at [685, 565] on button "31" at bounding box center [697, 573] width 35 height 36
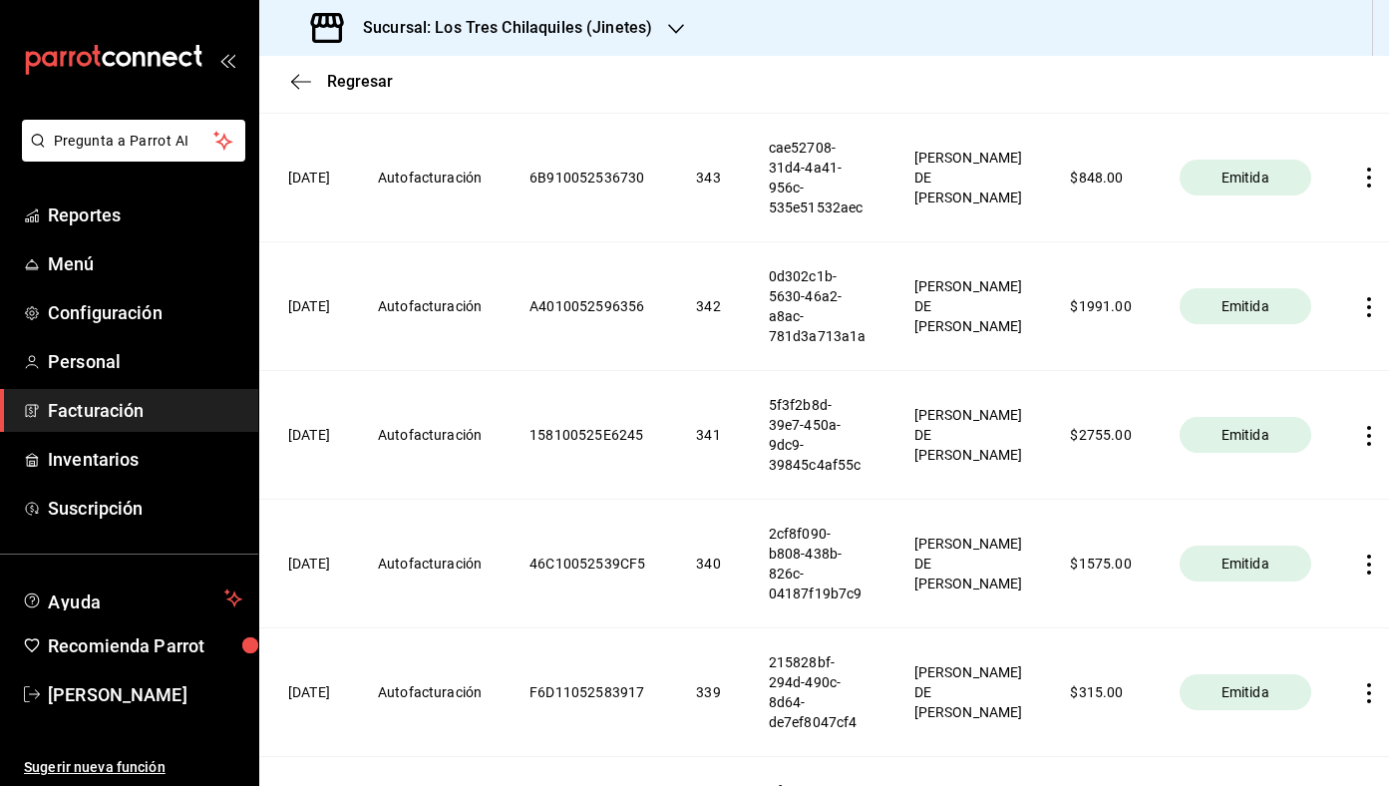
scroll to position [4144, 0]
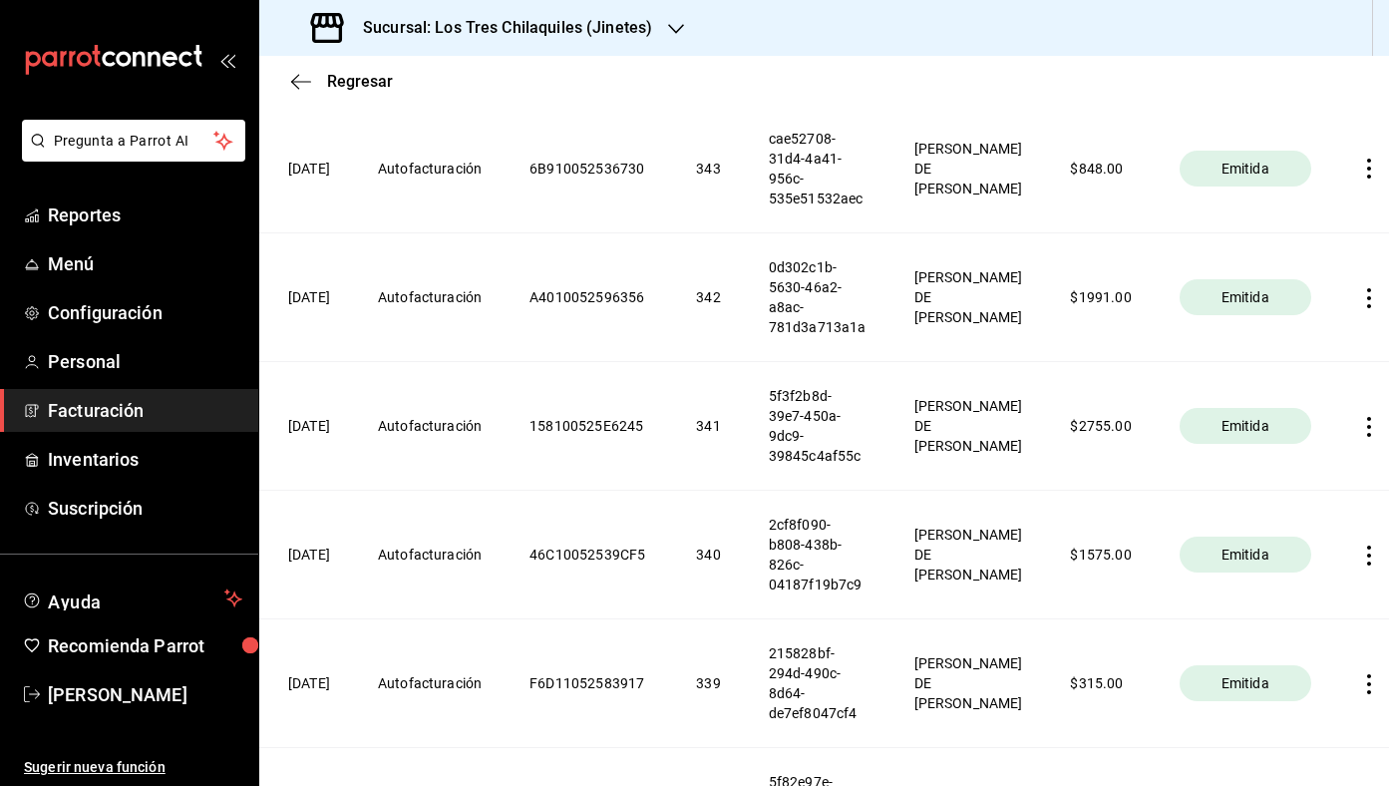
click at [1359, 437] on icon "button" at bounding box center [1369, 427] width 20 height 20
click at [1314, 446] on li "Descargar PDF" at bounding box center [1270, 457] width 176 height 51
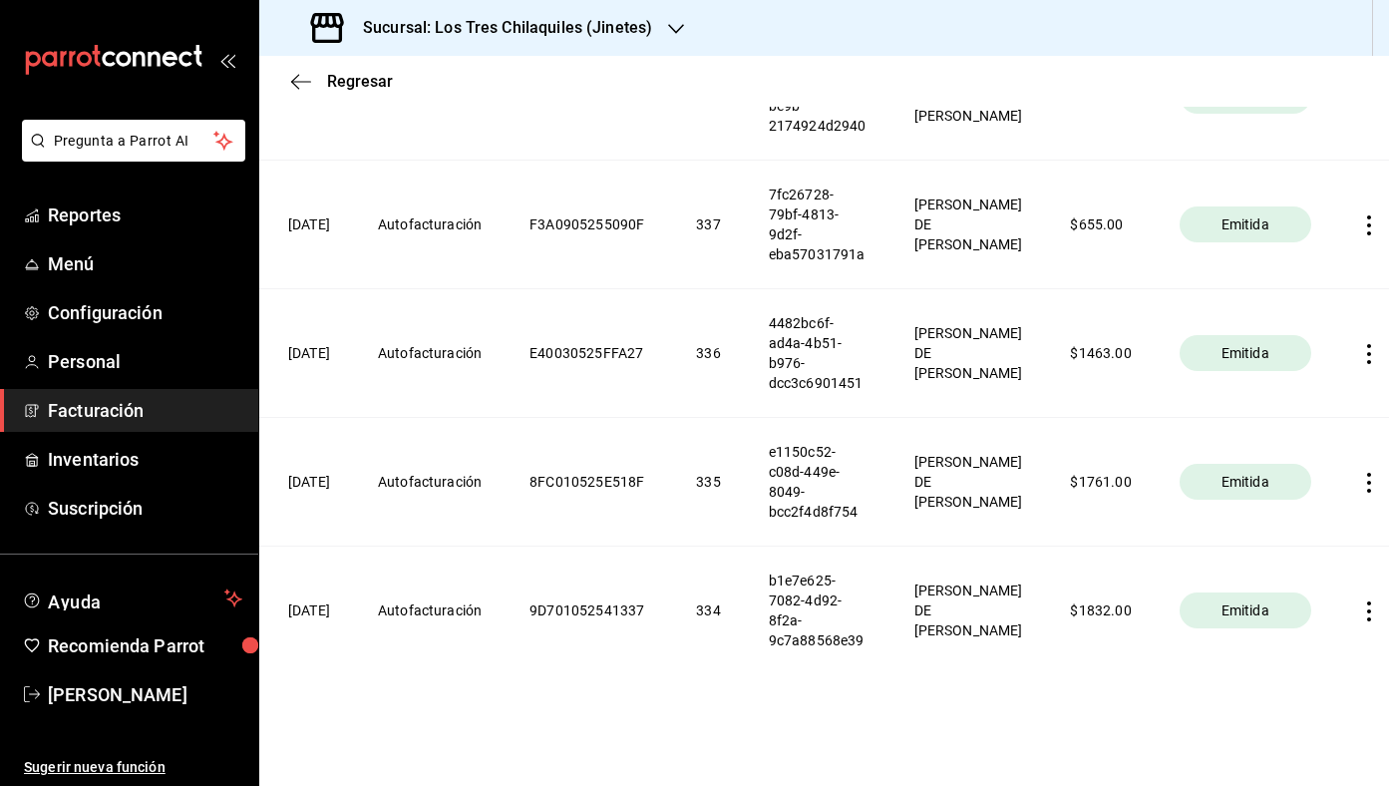
scroll to position [4941, 0]
click at [1359, 607] on icon "button" at bounding box center [1369, 611] width 20 height 20
click at [1320, 568] on div "Descargar PDF" at bounding box center [1285, 562] width 96 height 16
click at [1359, 493] on icon "button" at bounding box center [1369, 483] width 20 height 20
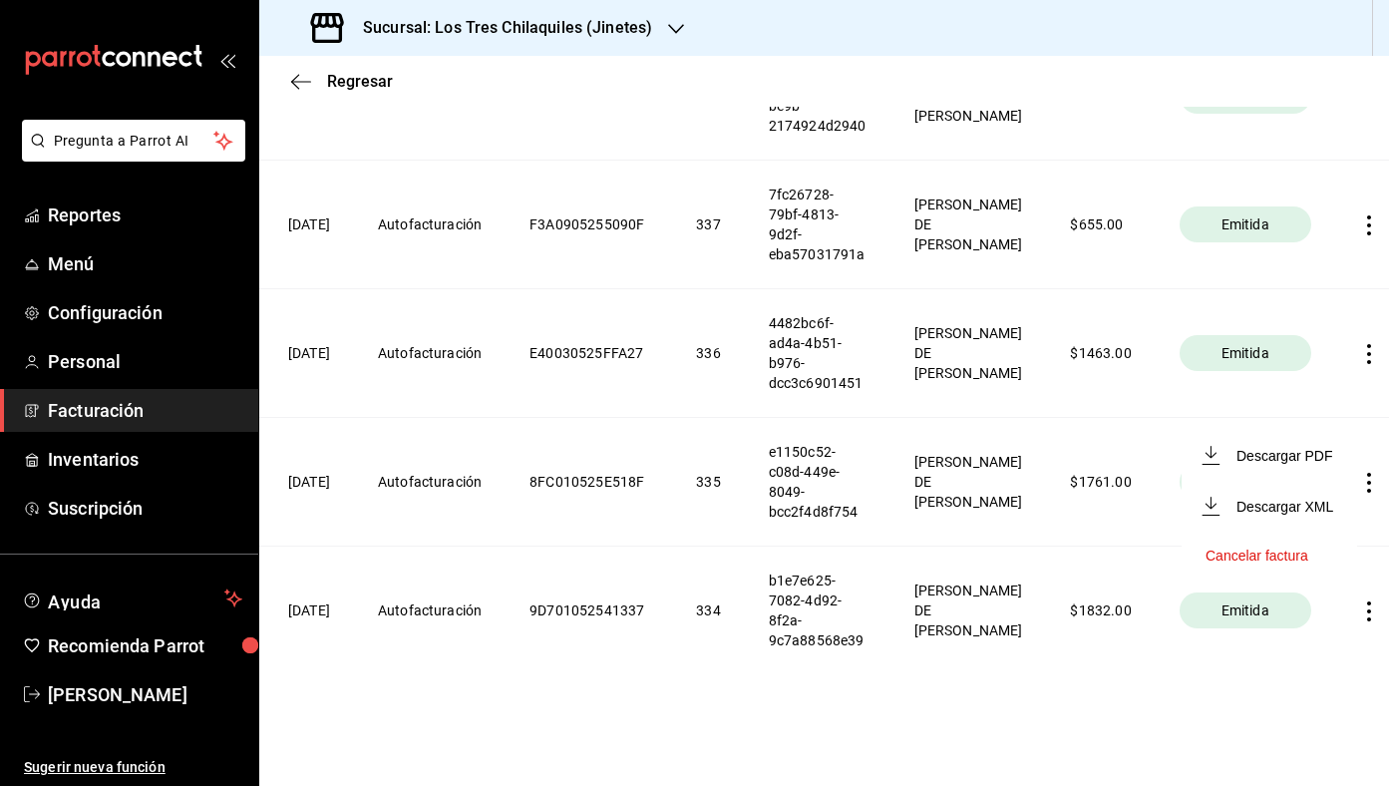
click at [1319, 467] on li "Descargar PDF" at bounding box center [1270, 455] width 176 height 51
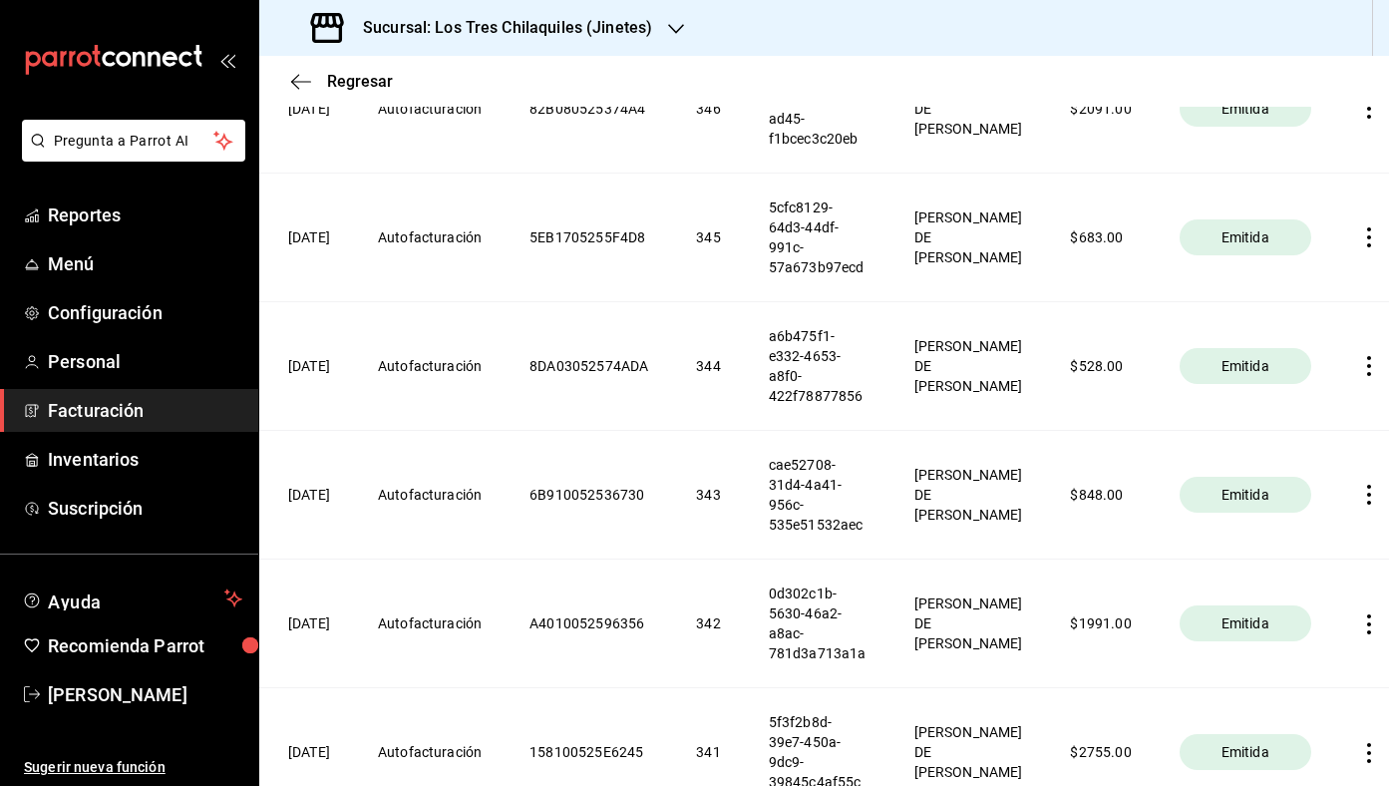
scroll to position [3416, 0]
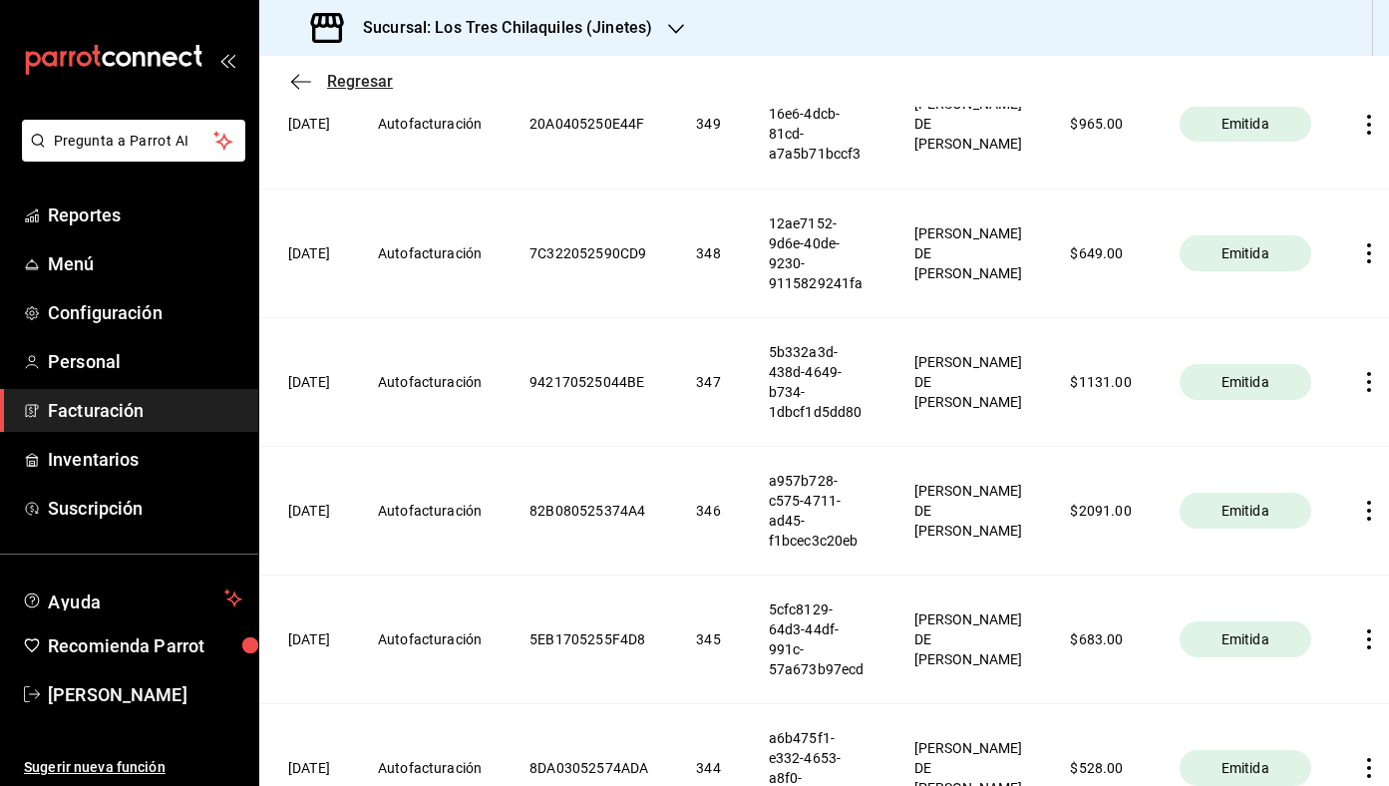
click at [367, 77] on span "Regresar" at bounding box center [360, 81] width 66 height 19
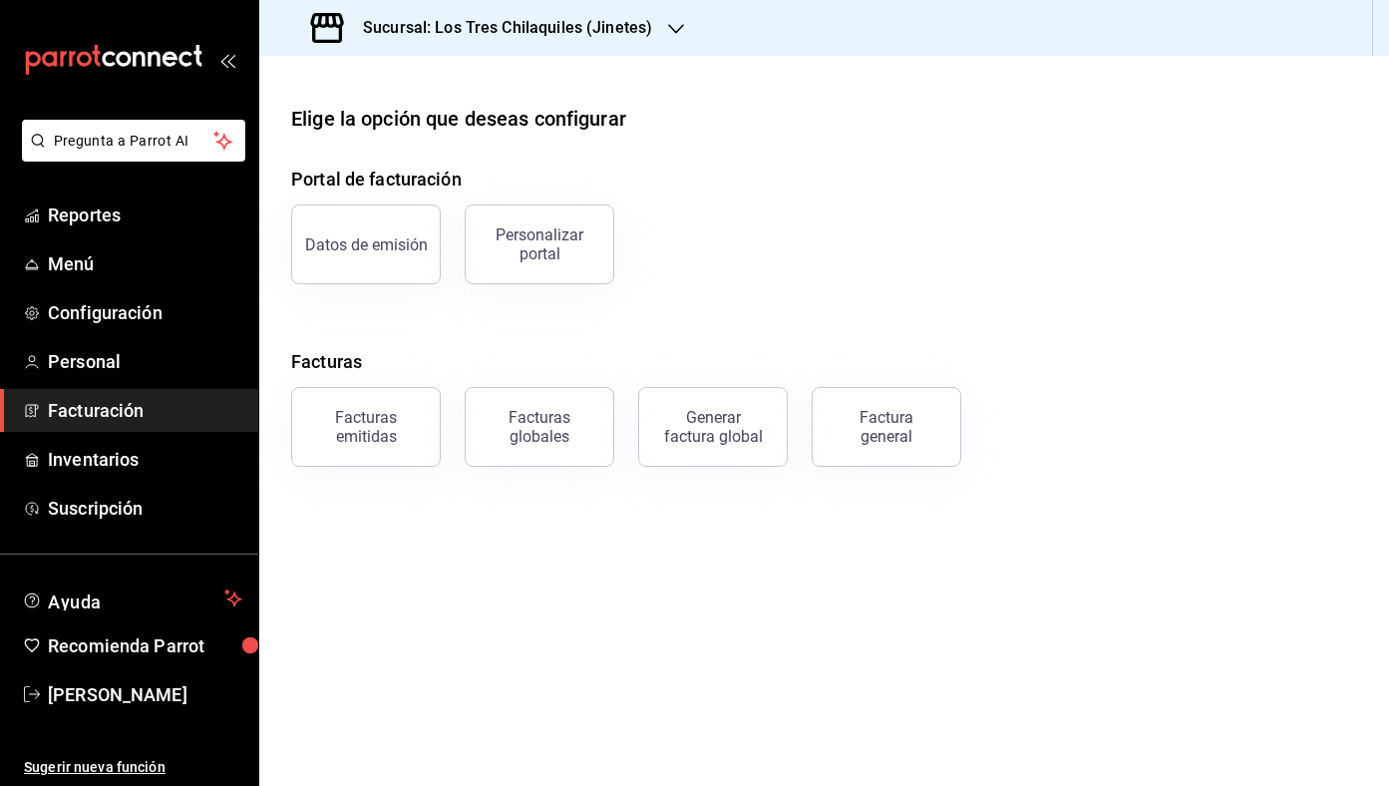
click at [404, 104] on div "Elige la opción que deseas configurar" at bounding box center [458, 119] width 335 height 30
click at [95, 203] on span "Reportes" at bounding box center [145, 214] width 194 height 27
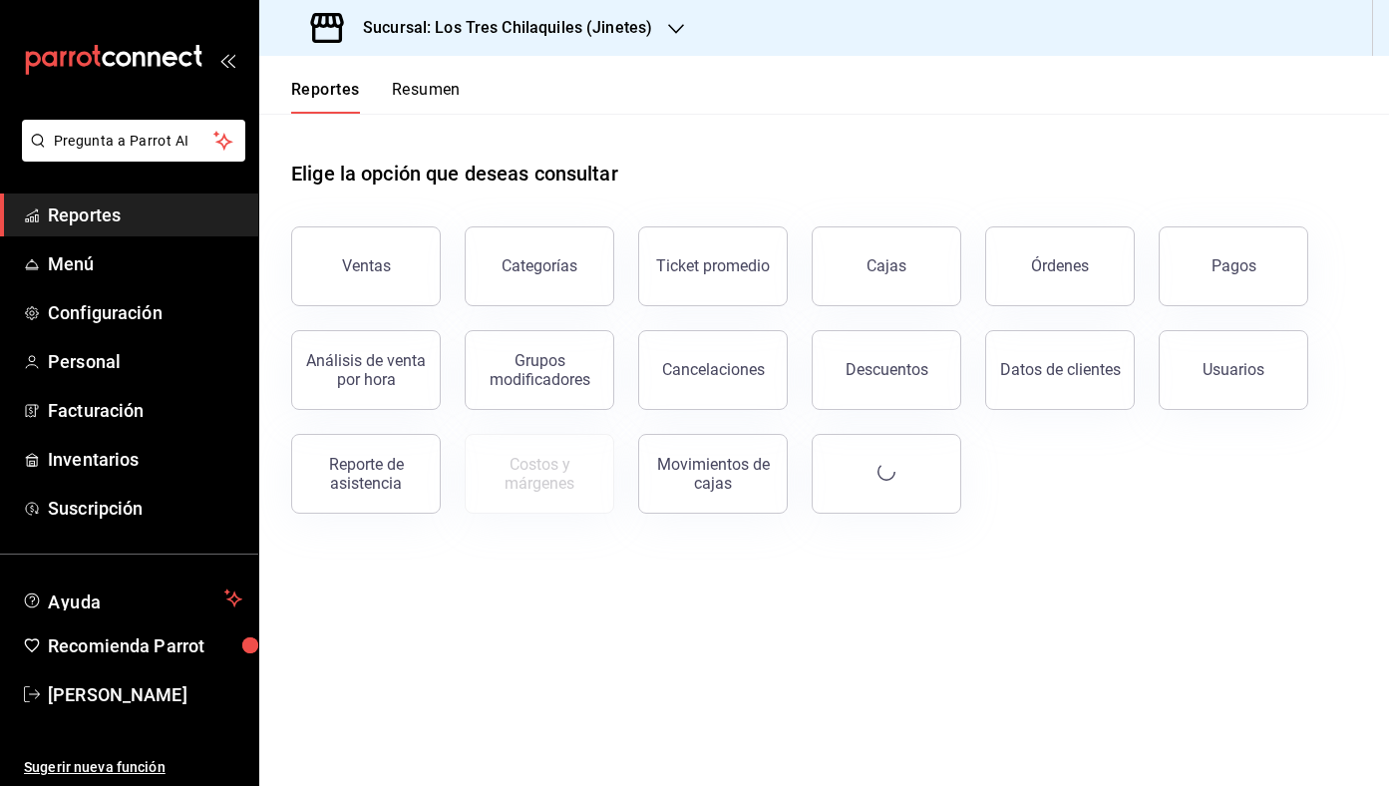
click at [431, 75] on div "Reportes Resumen" at bounding box center [359, 85] width 201 height 58
click at [430, 86] on button "Resumen" at bounding box center [426, 97] width 69 height 34
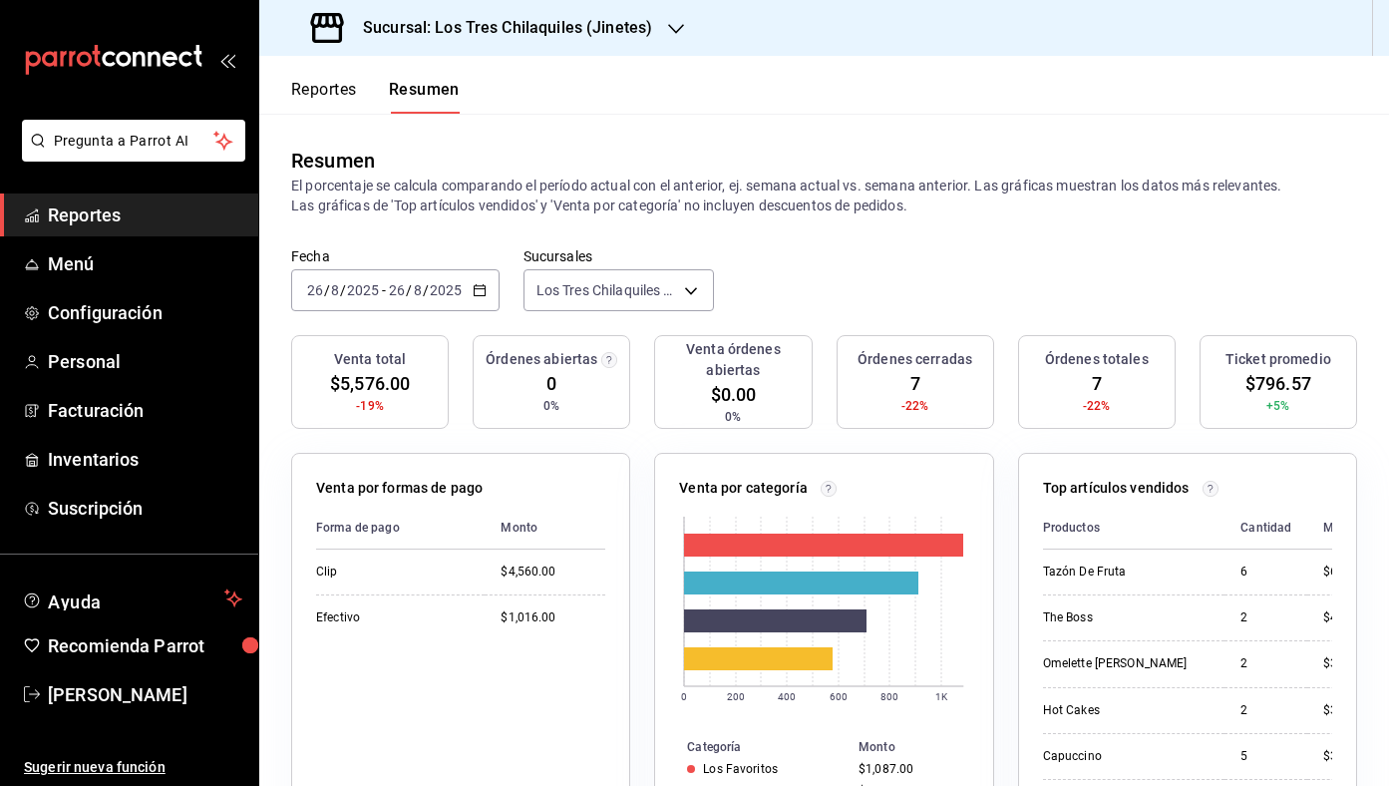
click at [337, 87] on button "Reportes" at bounding box center [324, 97] width 66 height 34
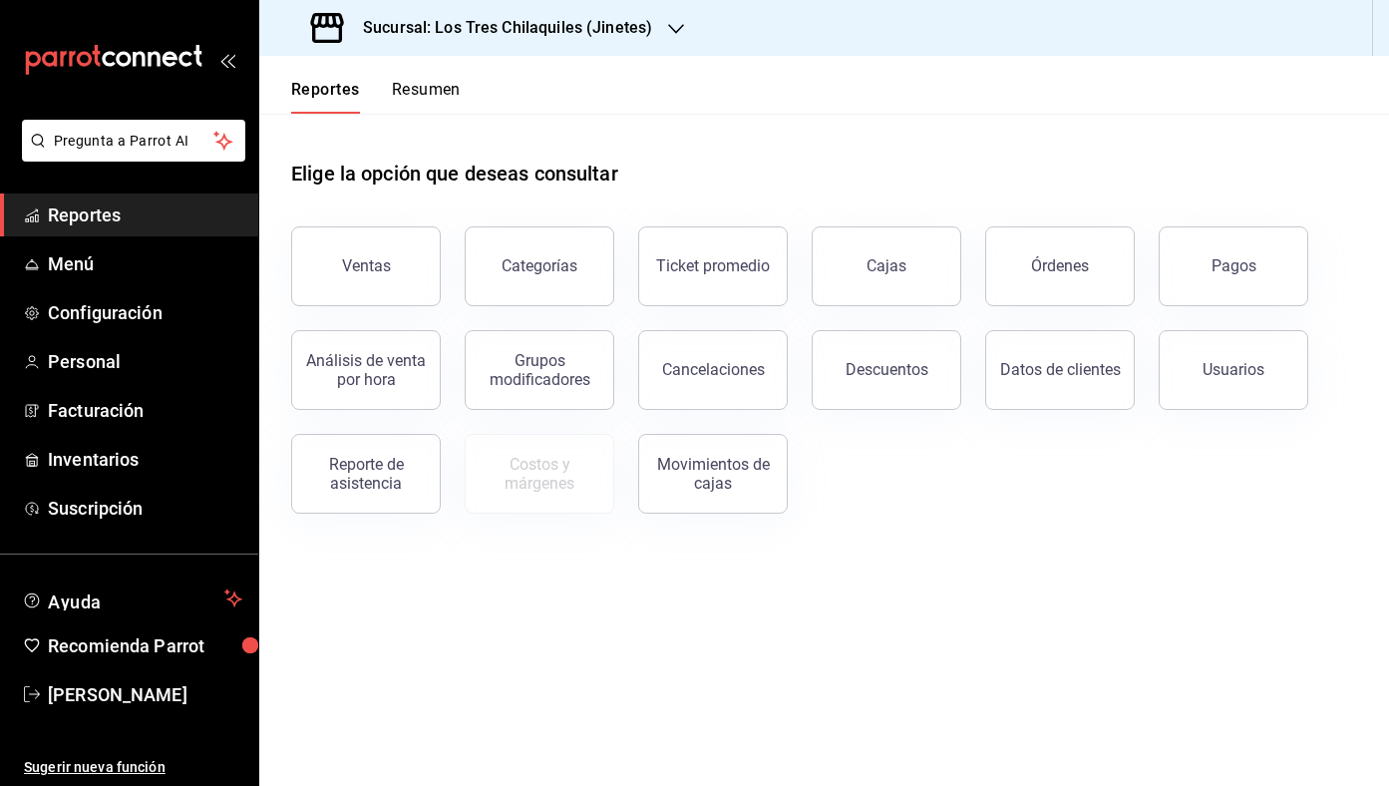
click at [404, 103] on button "Resumen" at bounding box center [426, 97] width 69 height 34
